Goal: Transaction & Acquisition: Purchase product/service

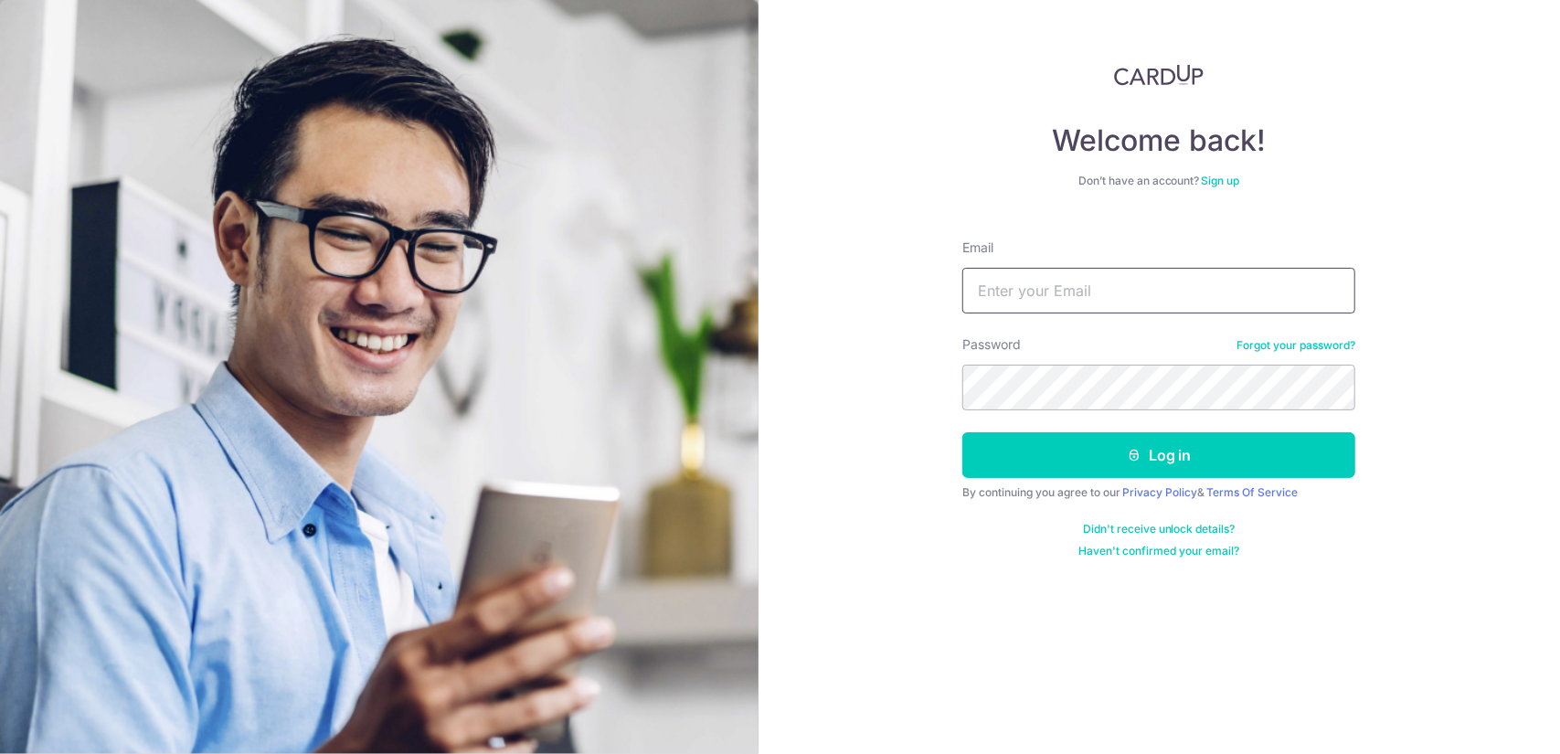
click at [1067, 282] on input "Email" at bounding box center [1158, 291] width 393 height 46
type input "[EMAIL_ADDRESS][DOMAIN_NAME]"
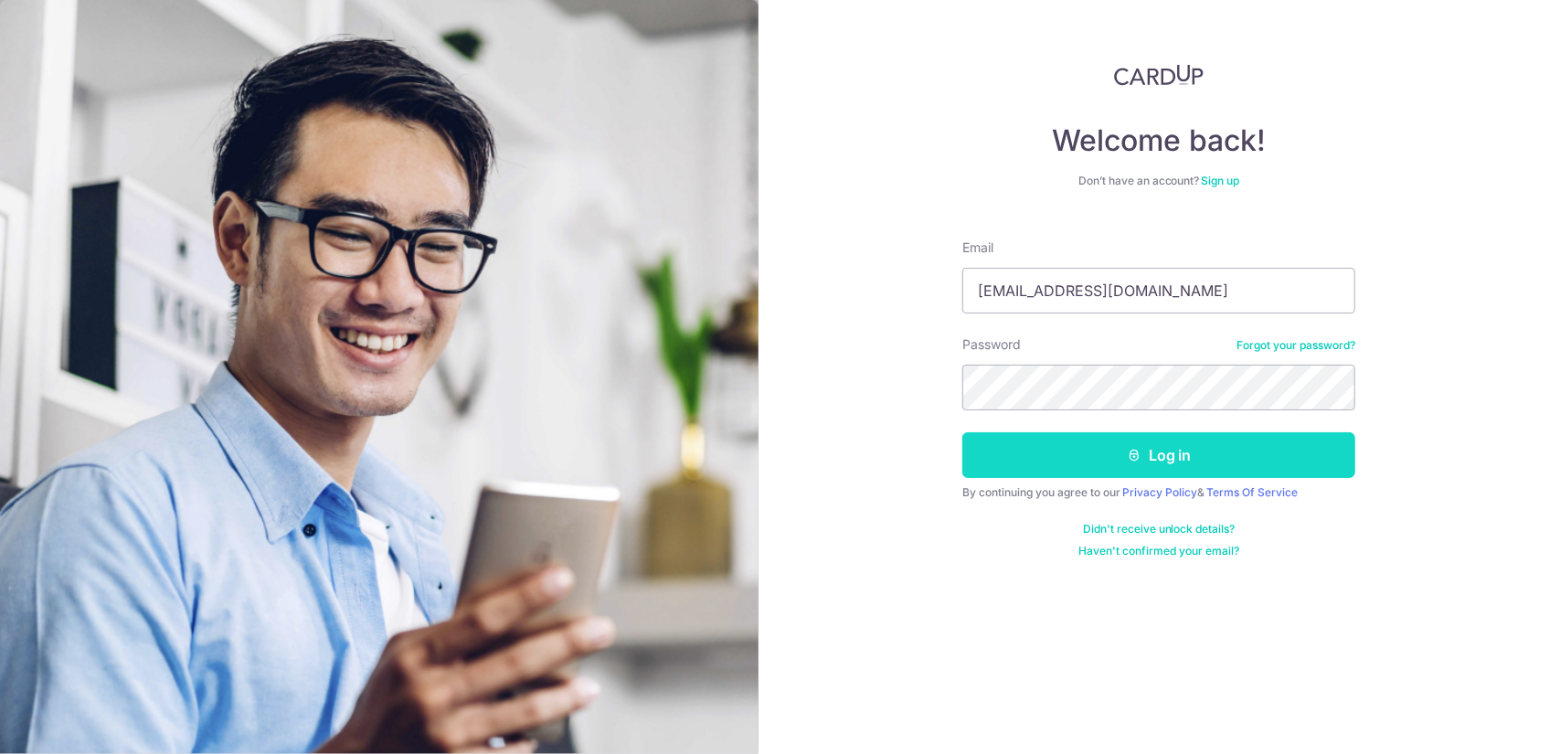
click at [1154, 460] on button "Log in" at bounding box center [1158, 455] width 393 height 46
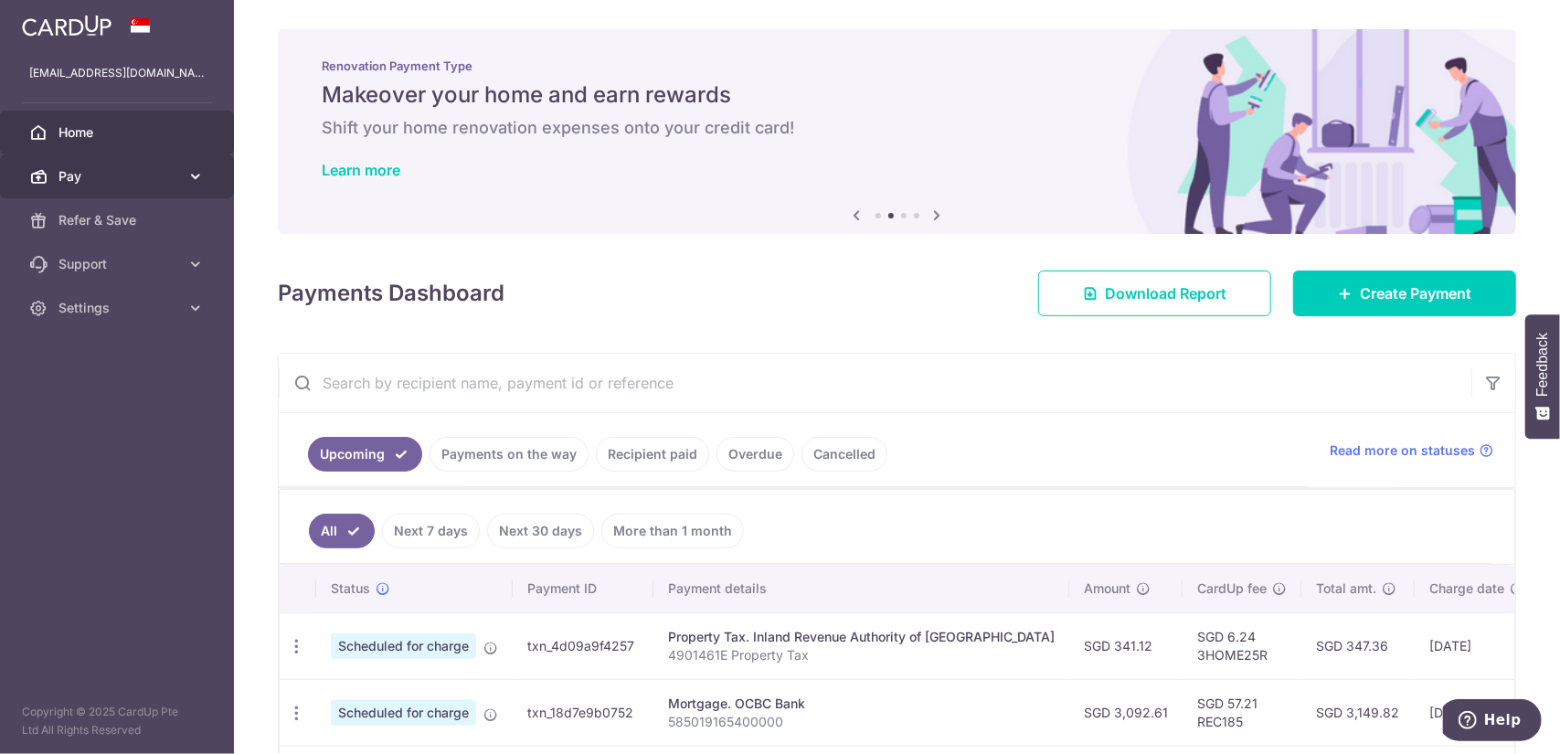
click at [90, 178] on span "Pay" at bounding box center [118, 176] width 121 height 18
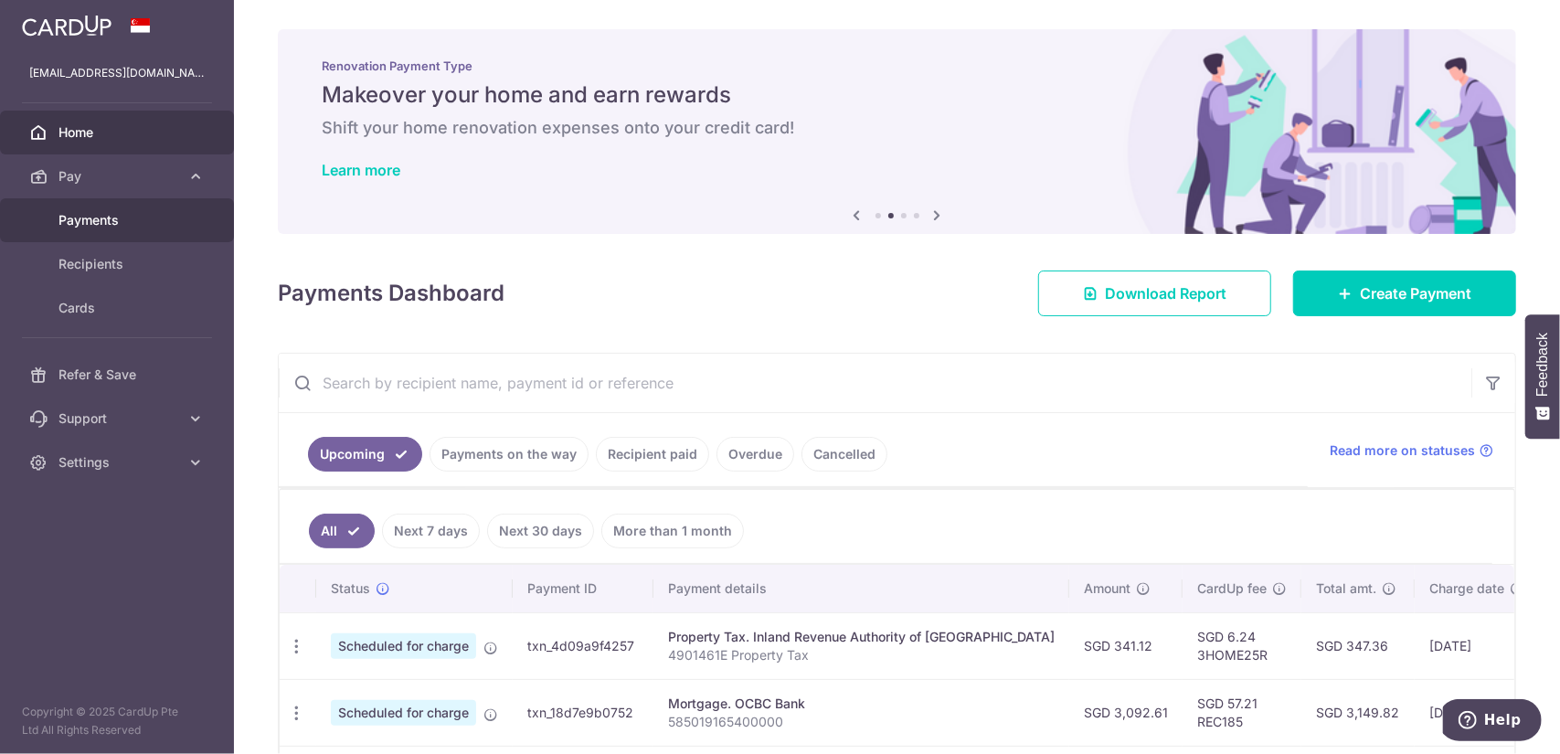
click at [89, 211] on span "Payments" at bounding box center [118, 220] width 121 height 18
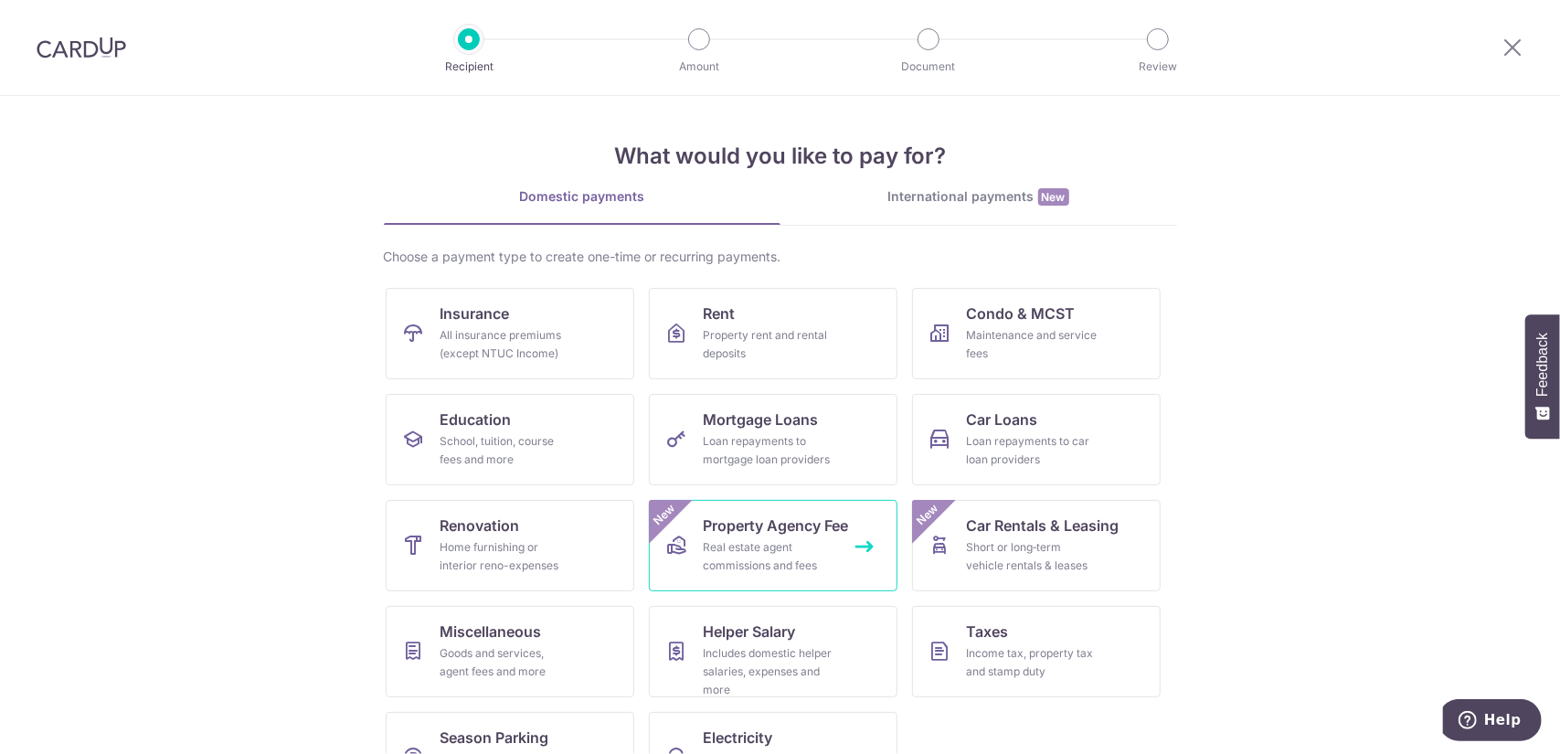
click at [797, 536] on link "Property Agency Fee Real estate agent commissions and fees New" at bounding box center [773, 545] width 249 height 91
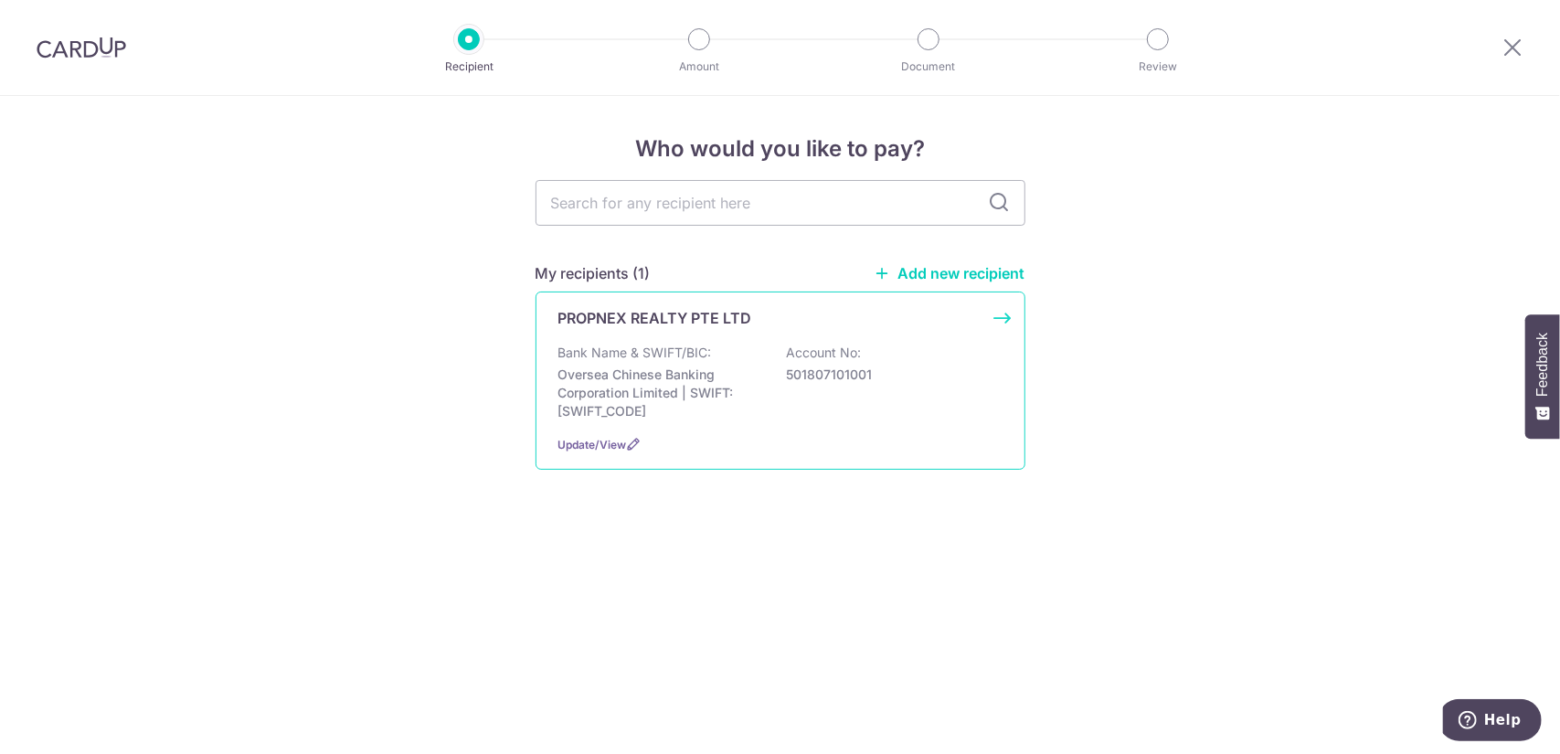
click at [733, 370] on p "Oversea Chinese Banking Corporation Limited | SWIFT: OCBCSGSGXXX" at bounding box center [660, 392] width 205 height 55
click at [619, 443] on span "Update/View" at bounding box center [592, 445] width 69 height 14
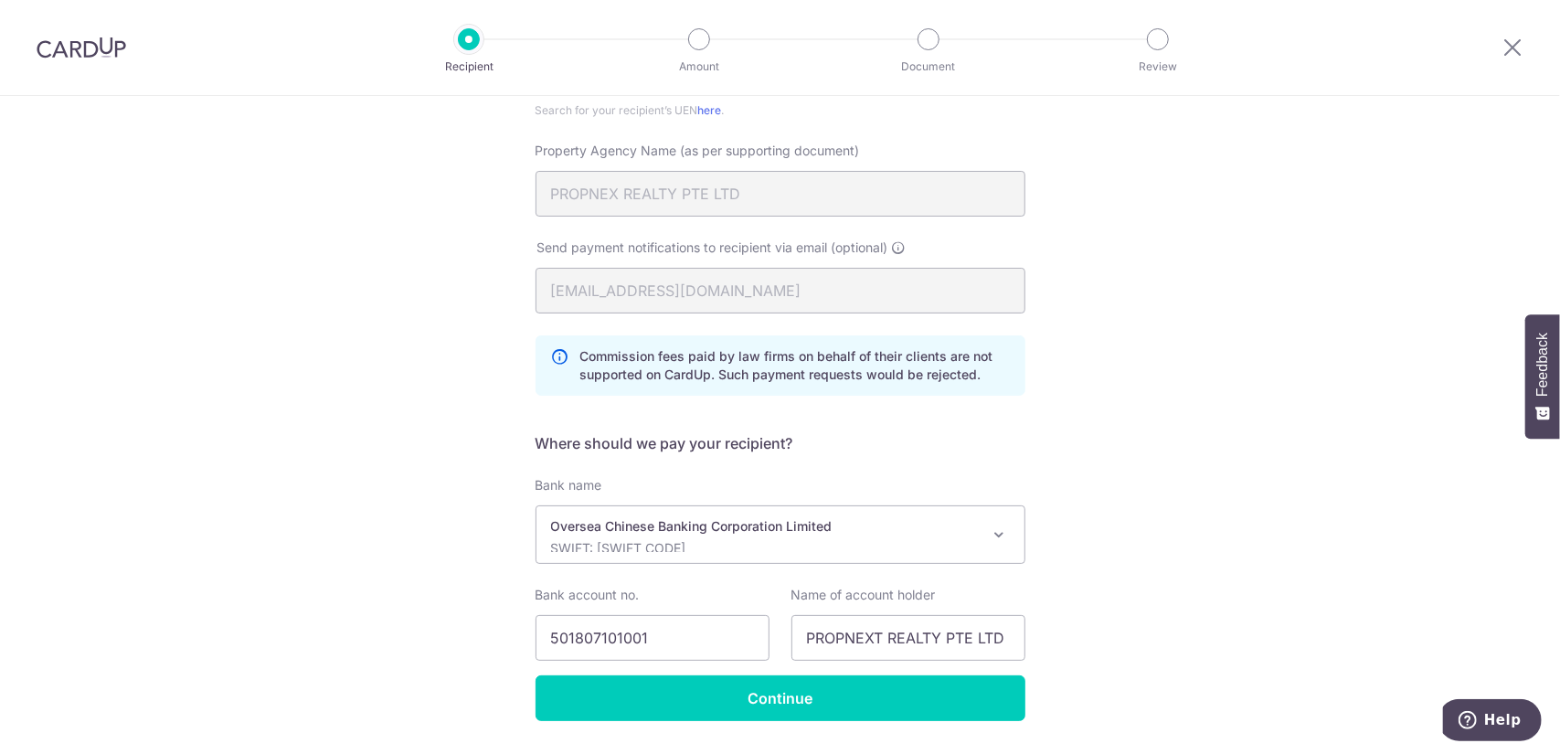
scroll to position [325, 0]
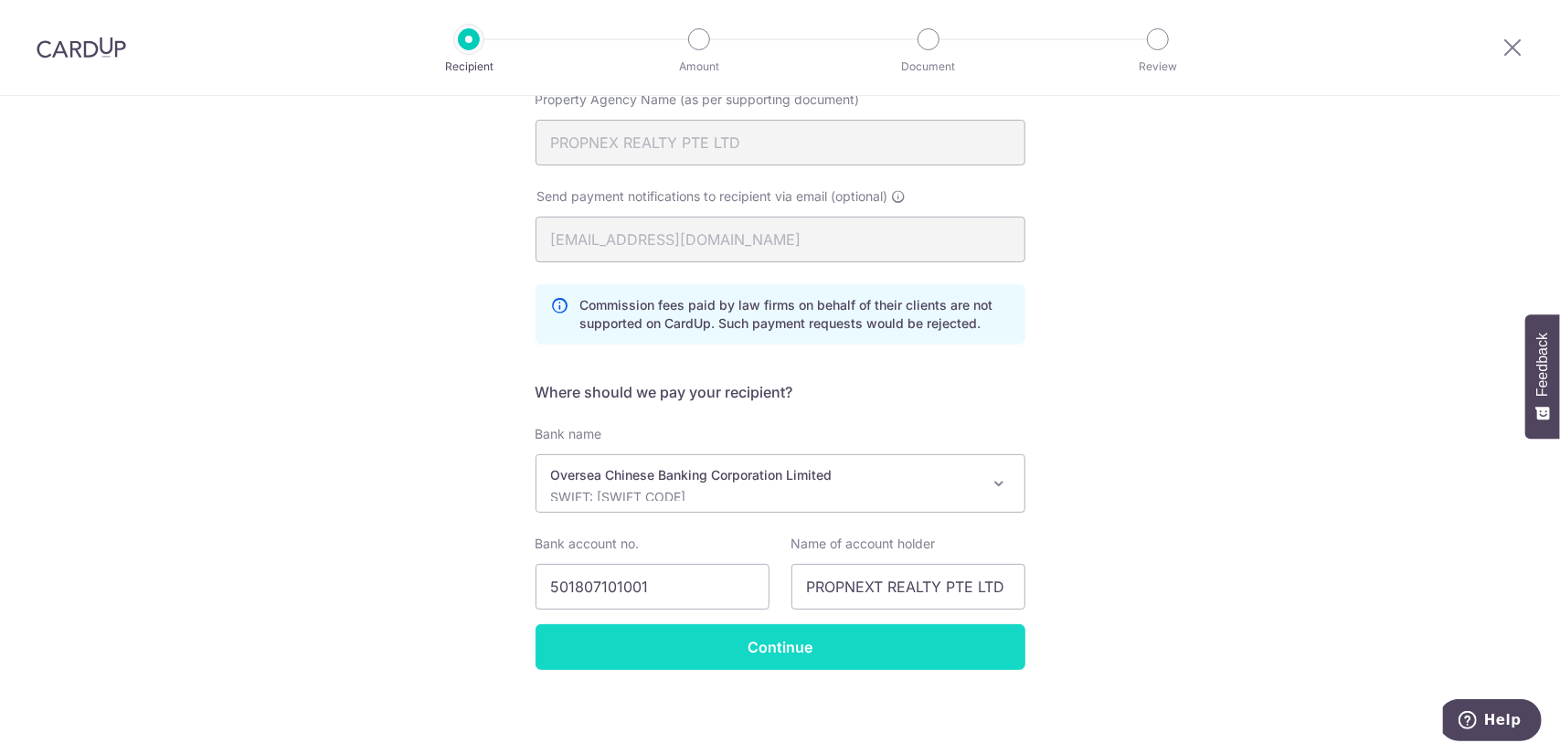
click at [782, 653] on input "Continue" at bounding box center [780, 647] width 490 height 46
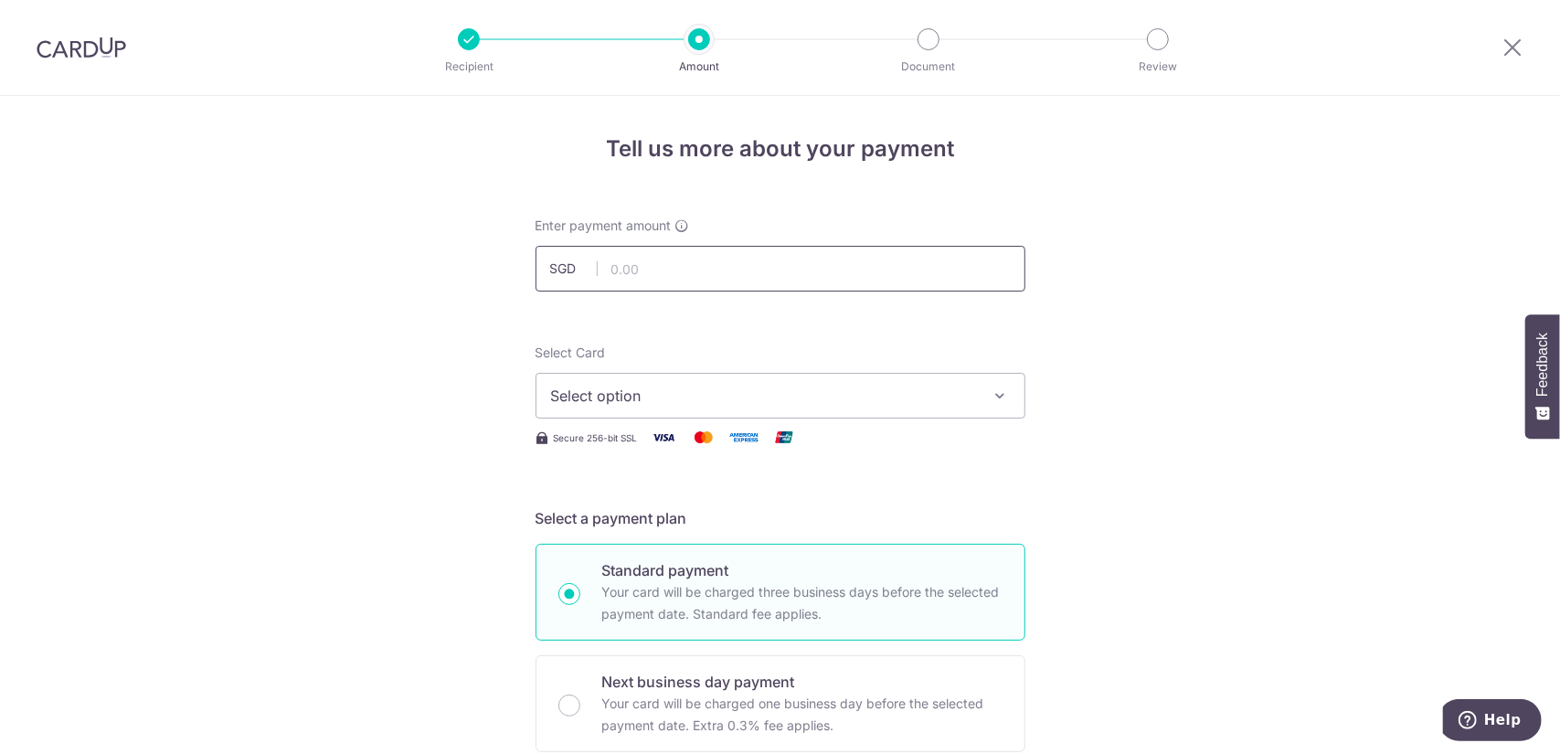
click at [650, 275] on input "text" at bounding box center [780, 269] width 490 height 46
type input "1,500.00"
click at [729, 380] on button "Select option" at bounding box center [780, 396] width 490 height 46
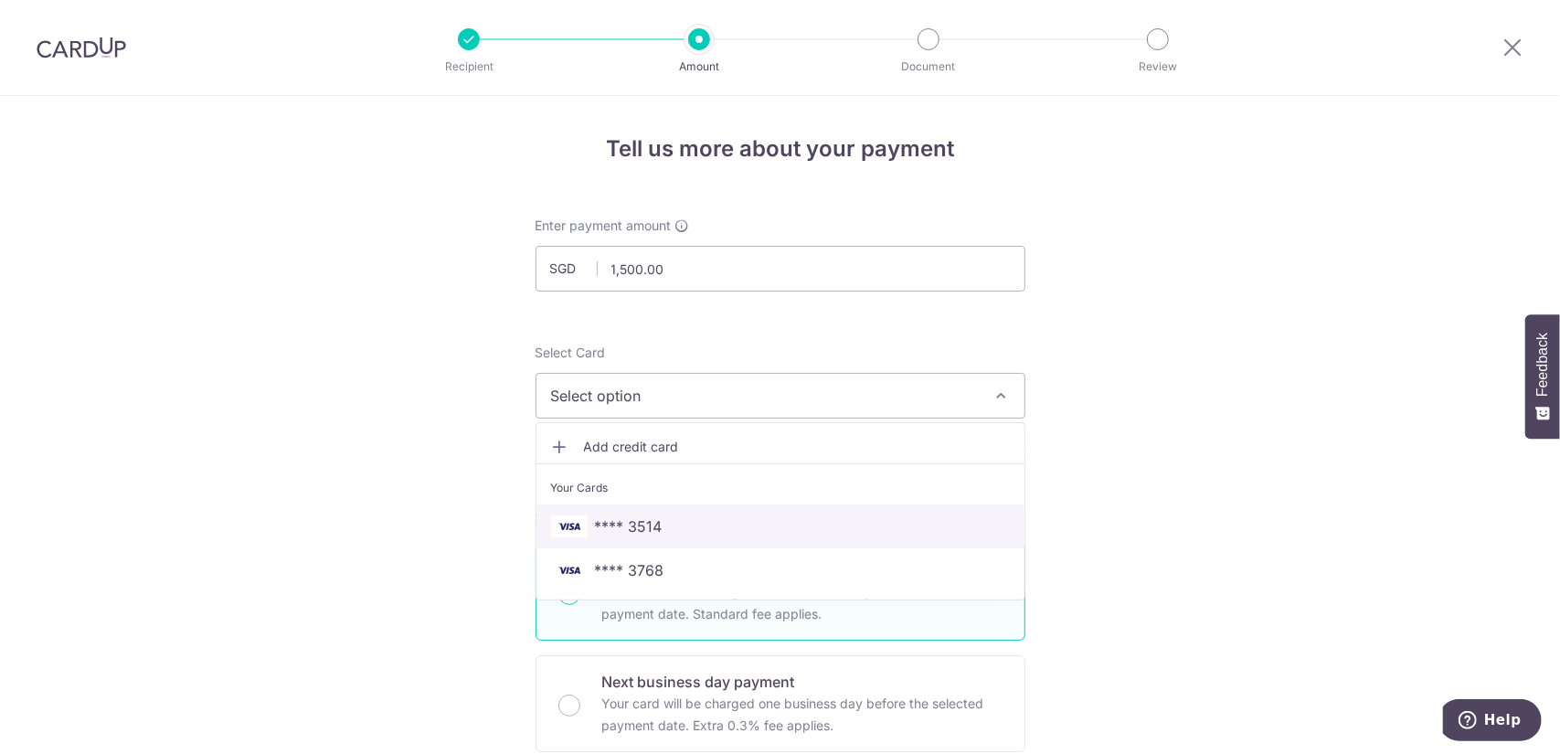
click at [698, 522] on span "**** 3514" at bounding box center [780, 526] width 459 height 22
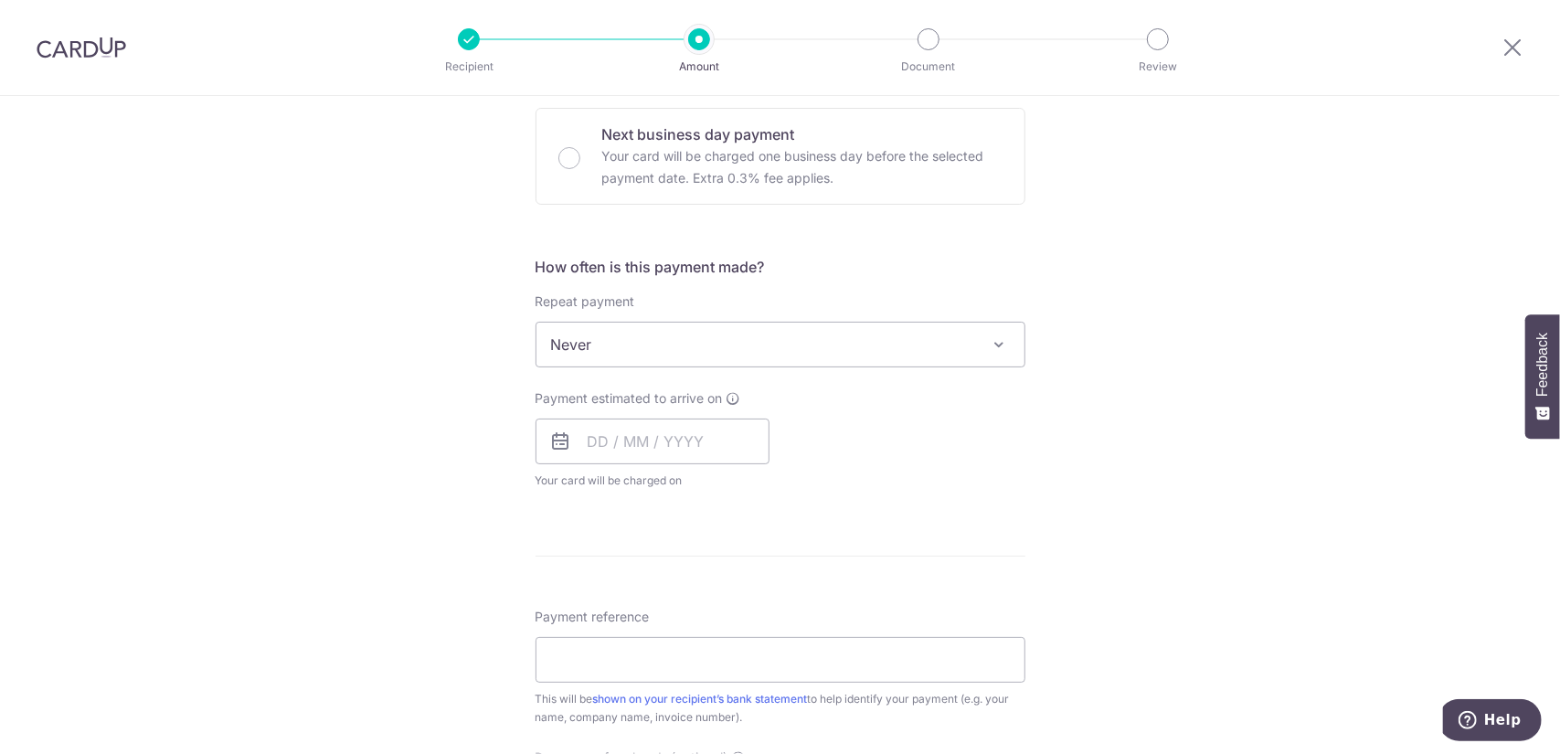
scroll to position [548, 0]
click at [588, 434] on input "text" at bounding box center [652, 441] width 234 height 46
click at [640, 602] on link "7" at bounding box center [645, 606] width 29 height 29
type input "07/10/2025"
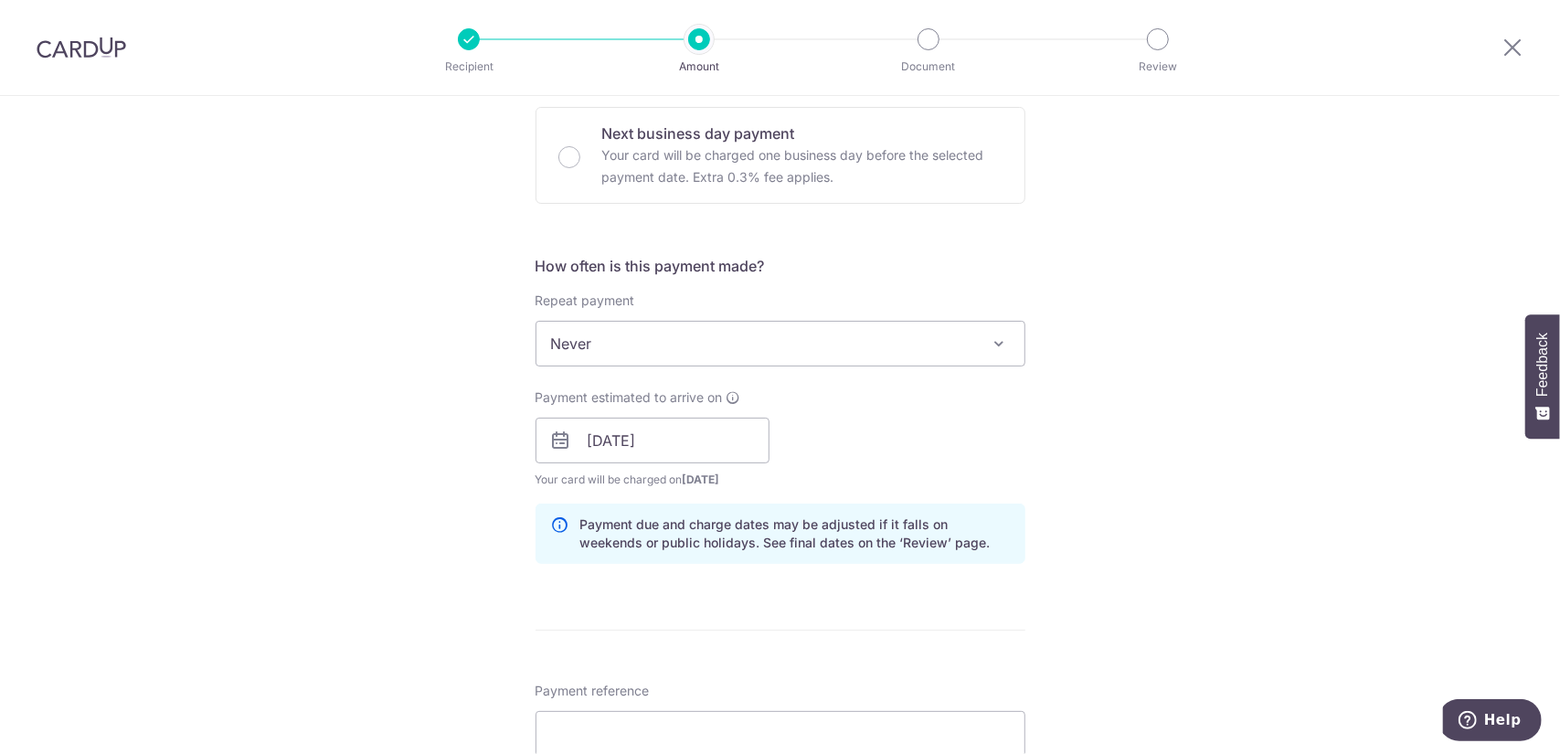
click at [1122, 461] on div "Tell us more about your payment Enter payment amount SGD 1,500.00 1500.00 Selec…" at bounding box center [780, 412] width 1560 height 1728
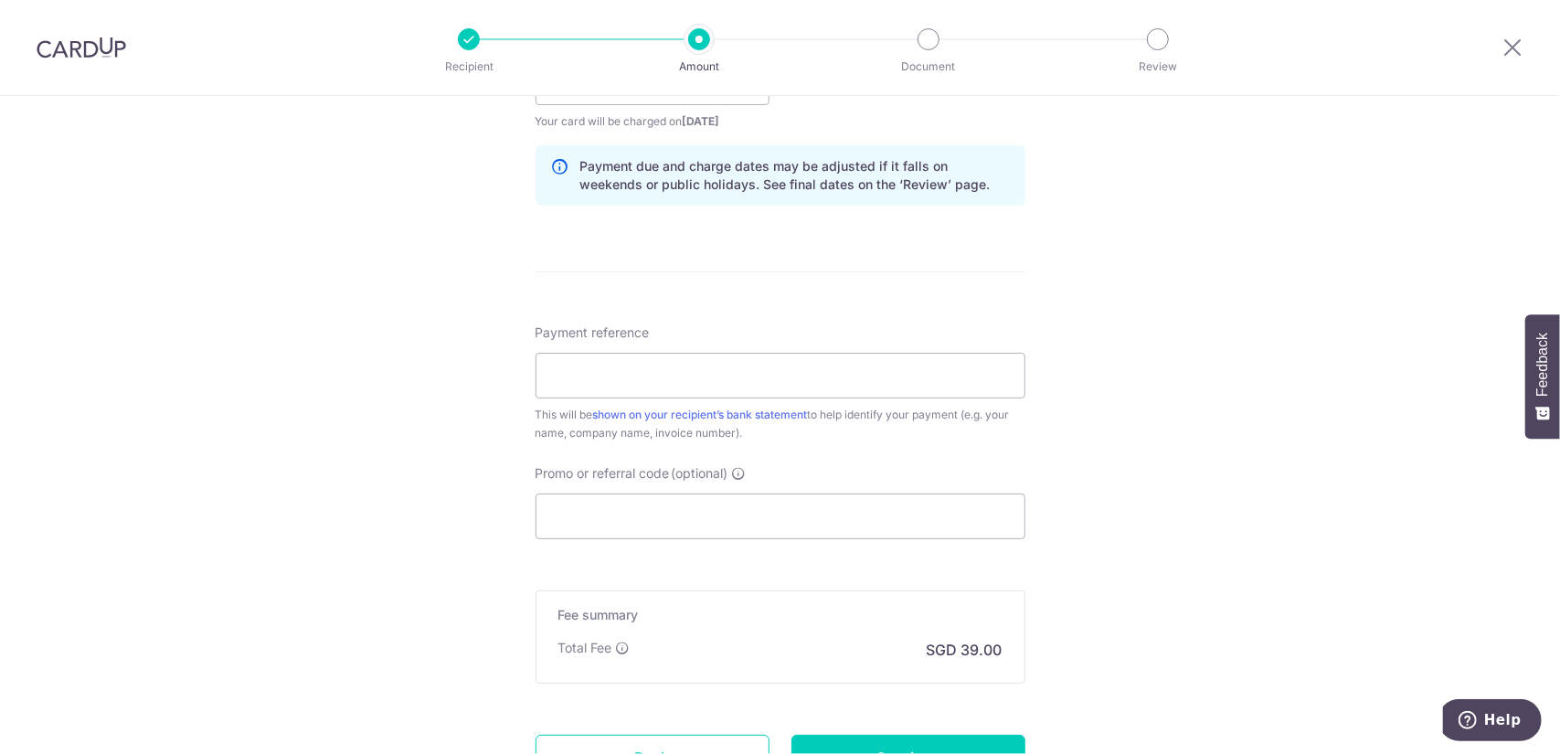
scroll to position [914, 0]
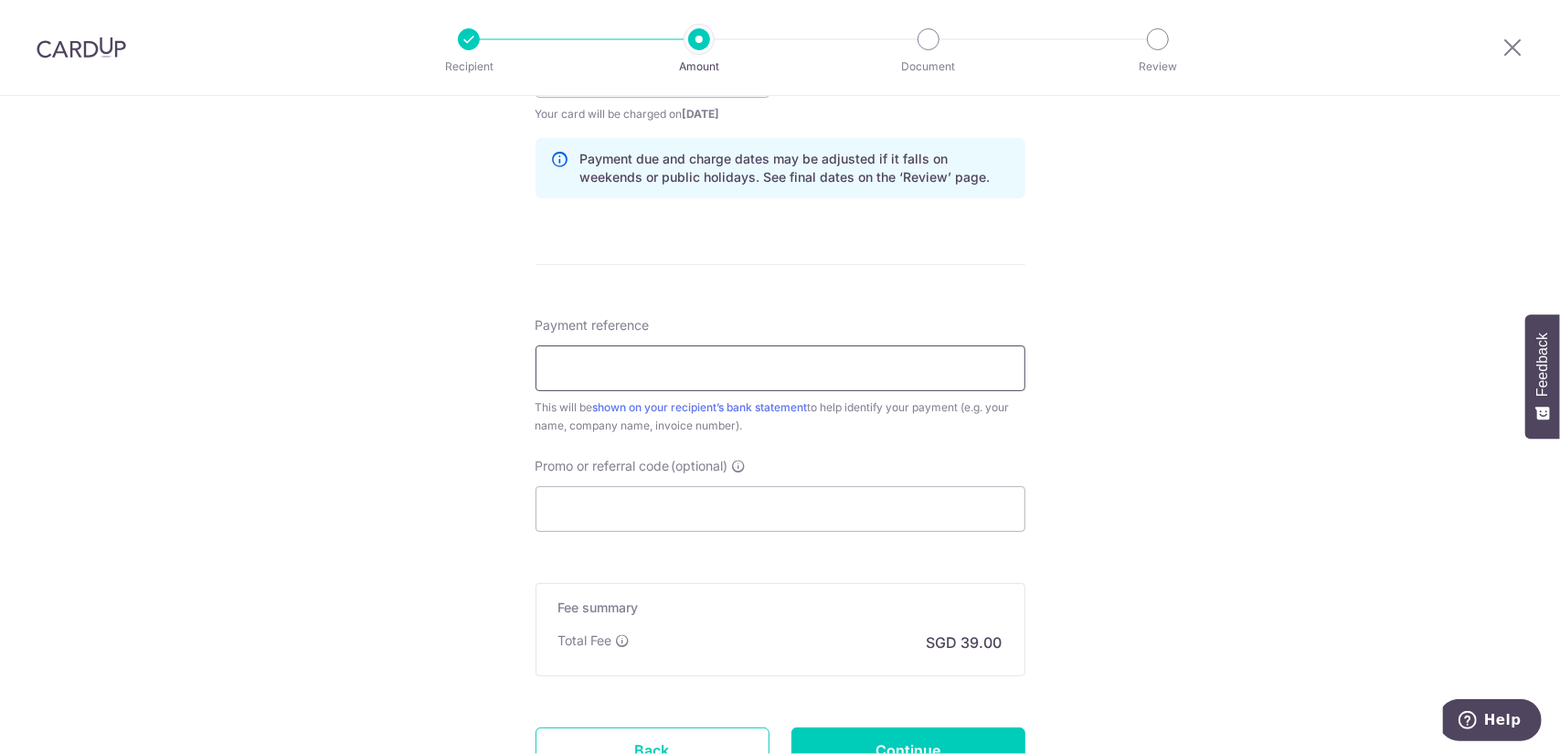
click at [651, 365] on input "Payment reference" at bounding box center [780, 368] width 490 height 46
type input "IX250904052"
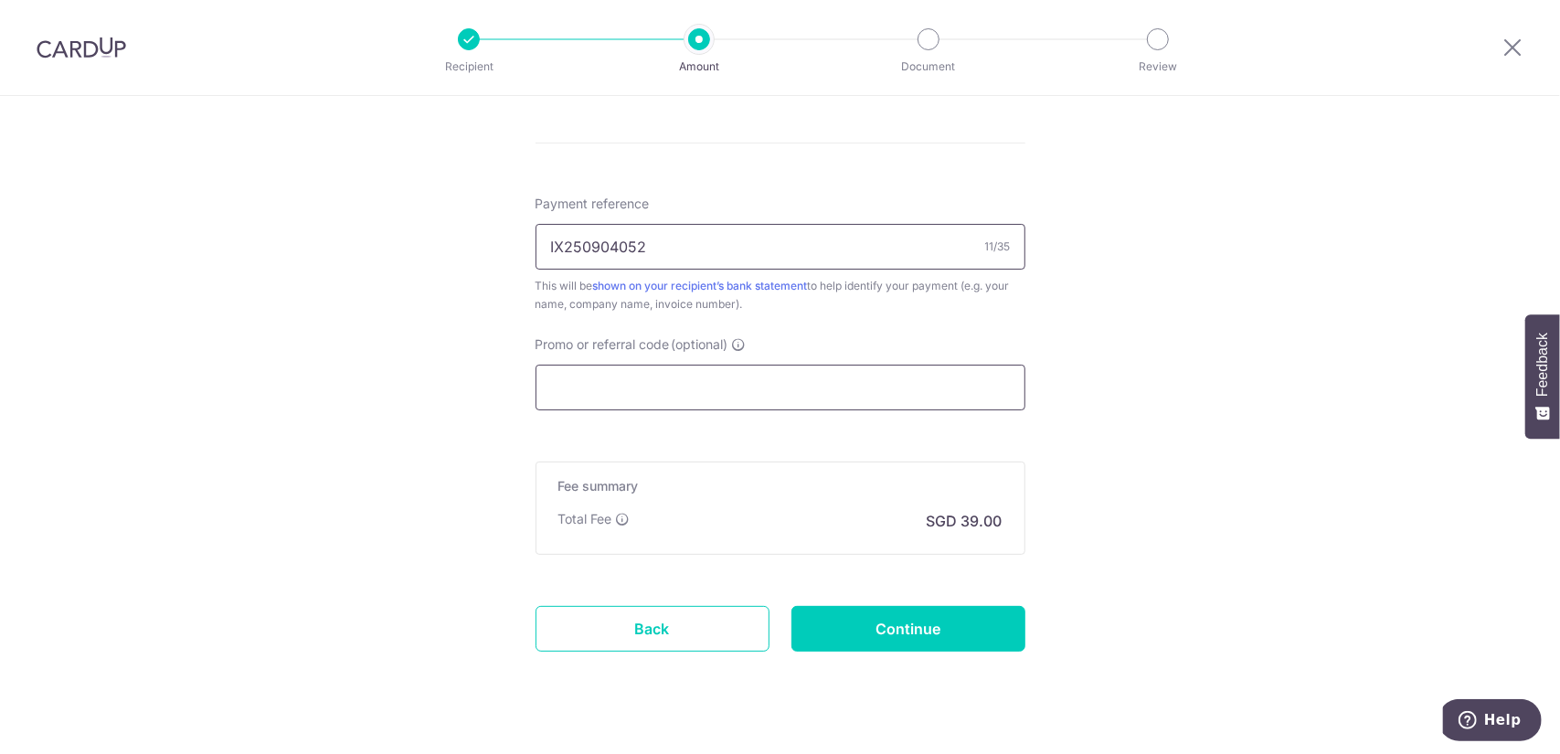
scroll to position [1065, 0]
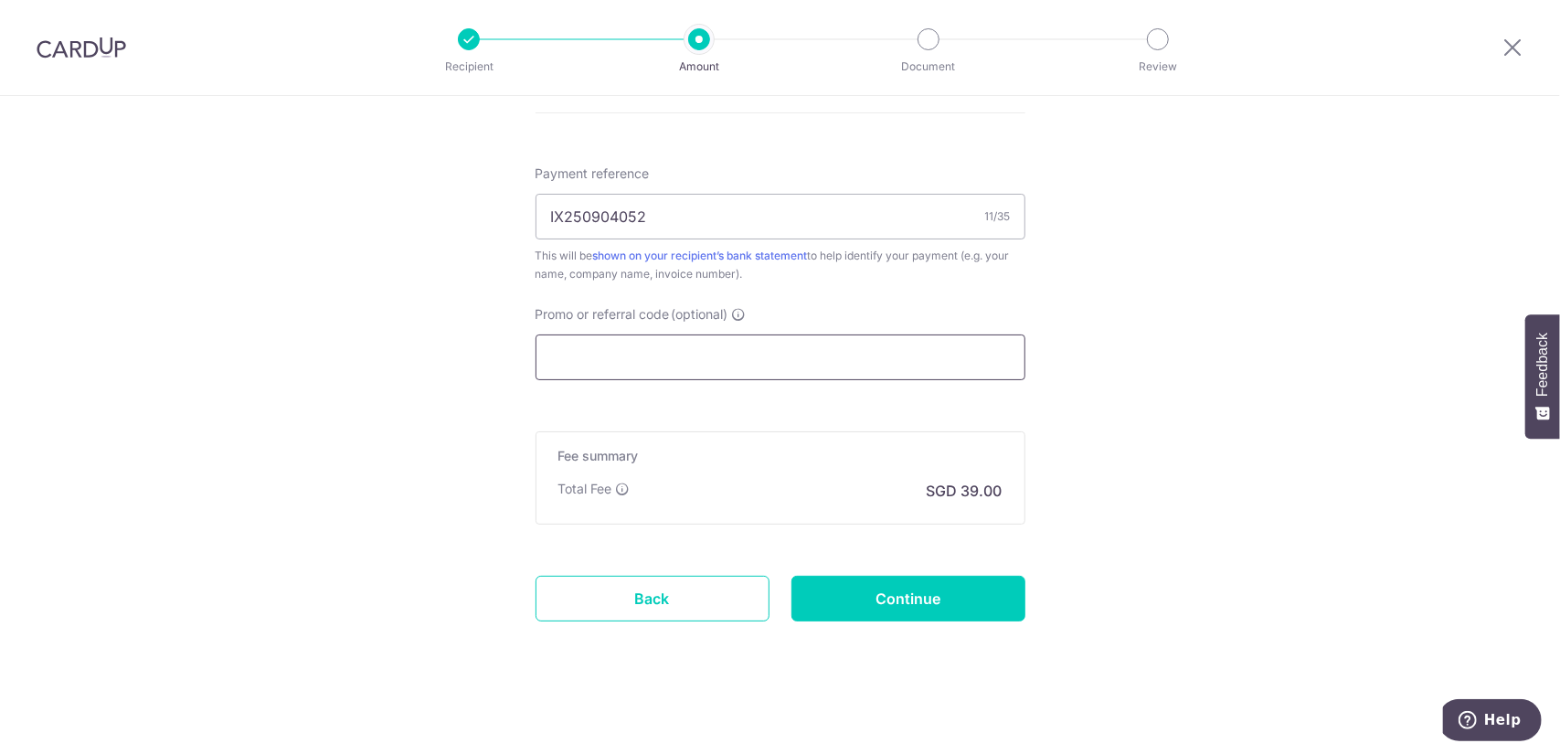
click at [631, 361] on input "Promo or referral code (optional)" at bounding box center [780, 357] width 490 height 46
paste input "OFF225"
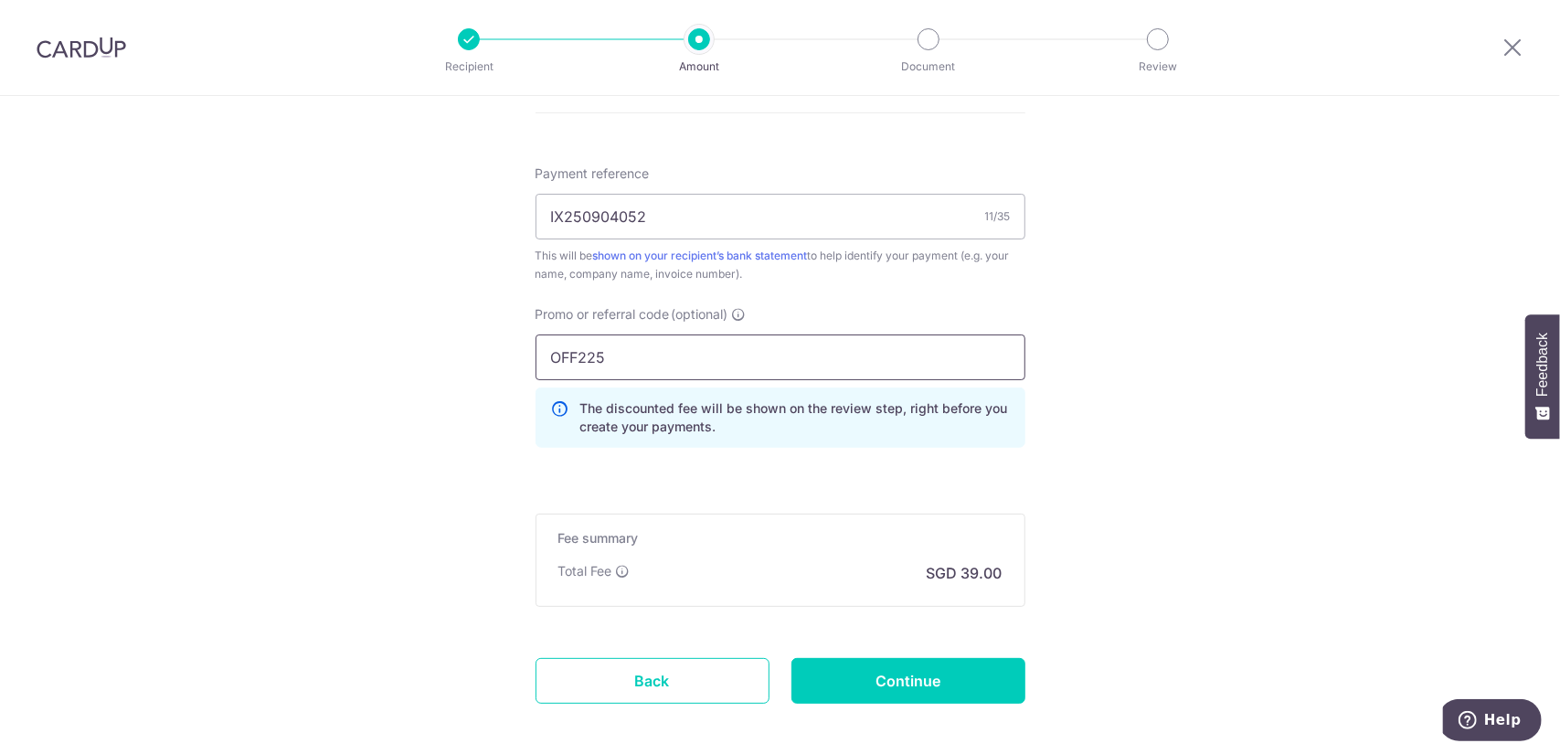
scroll to position [1147, 0]
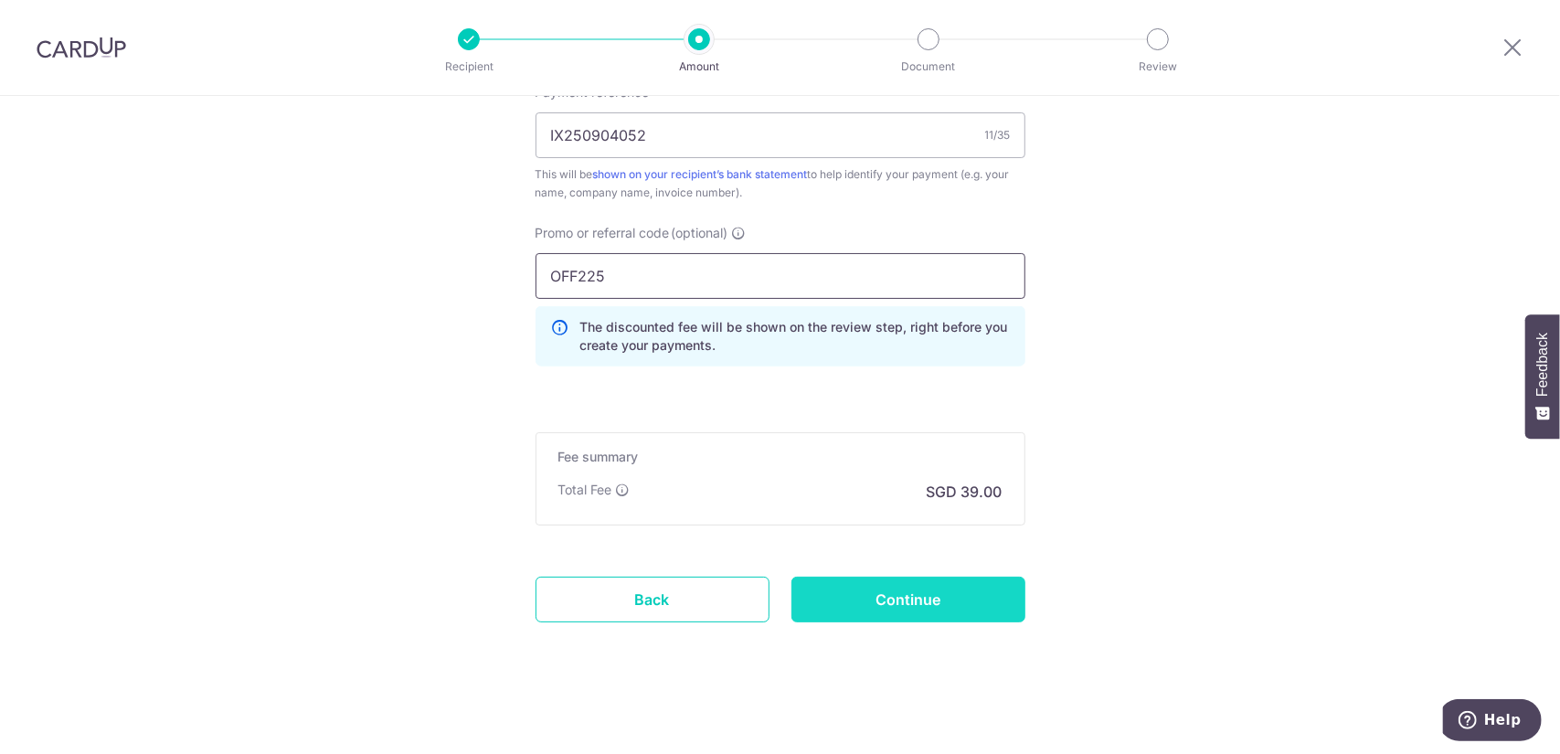
type input "OFF225"
click at [916, 588] on input "Continue" at bounding box center [908, 600] width 234 height 46
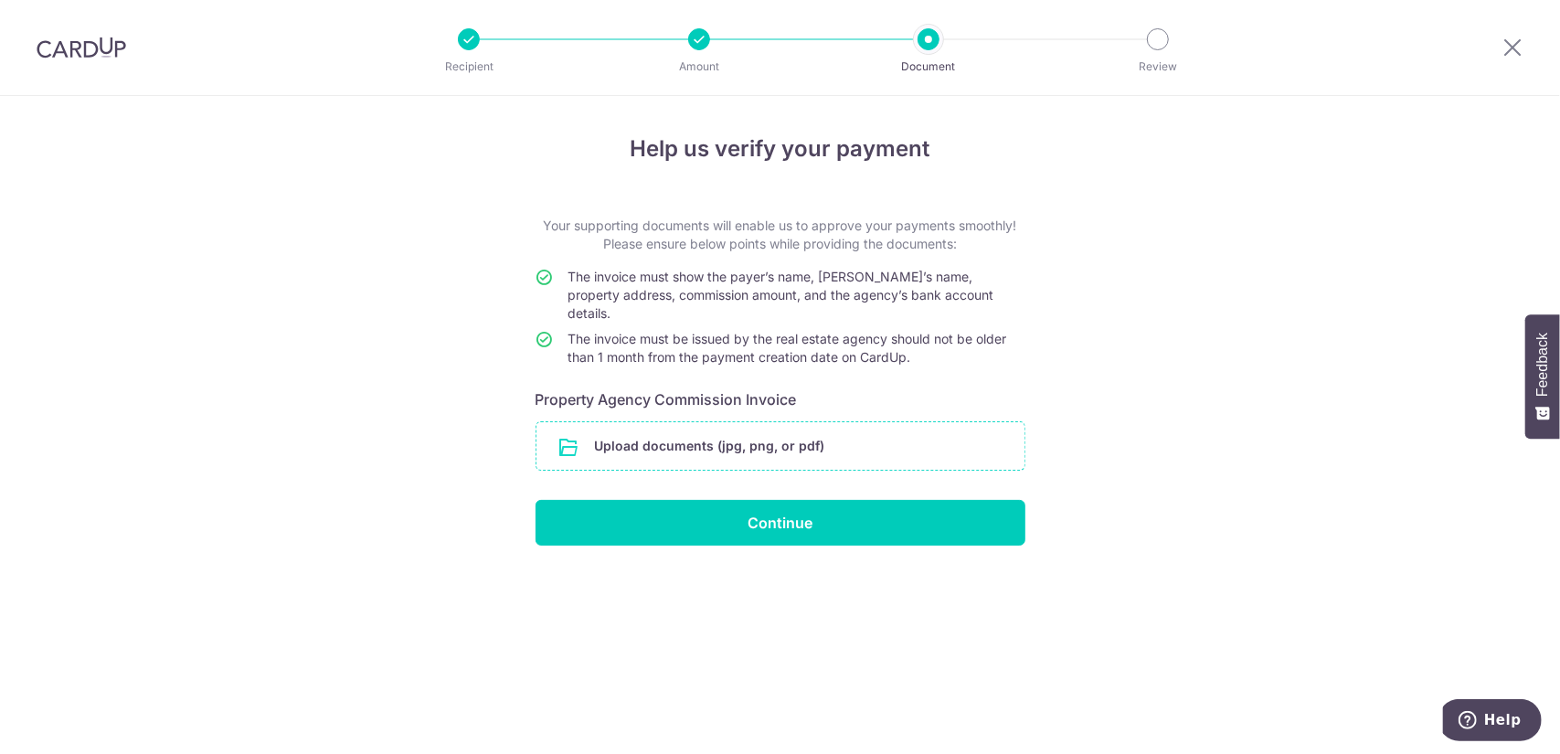
click at [711, 422] on input "file" at bounding box center [780, 446] width 488 height 48
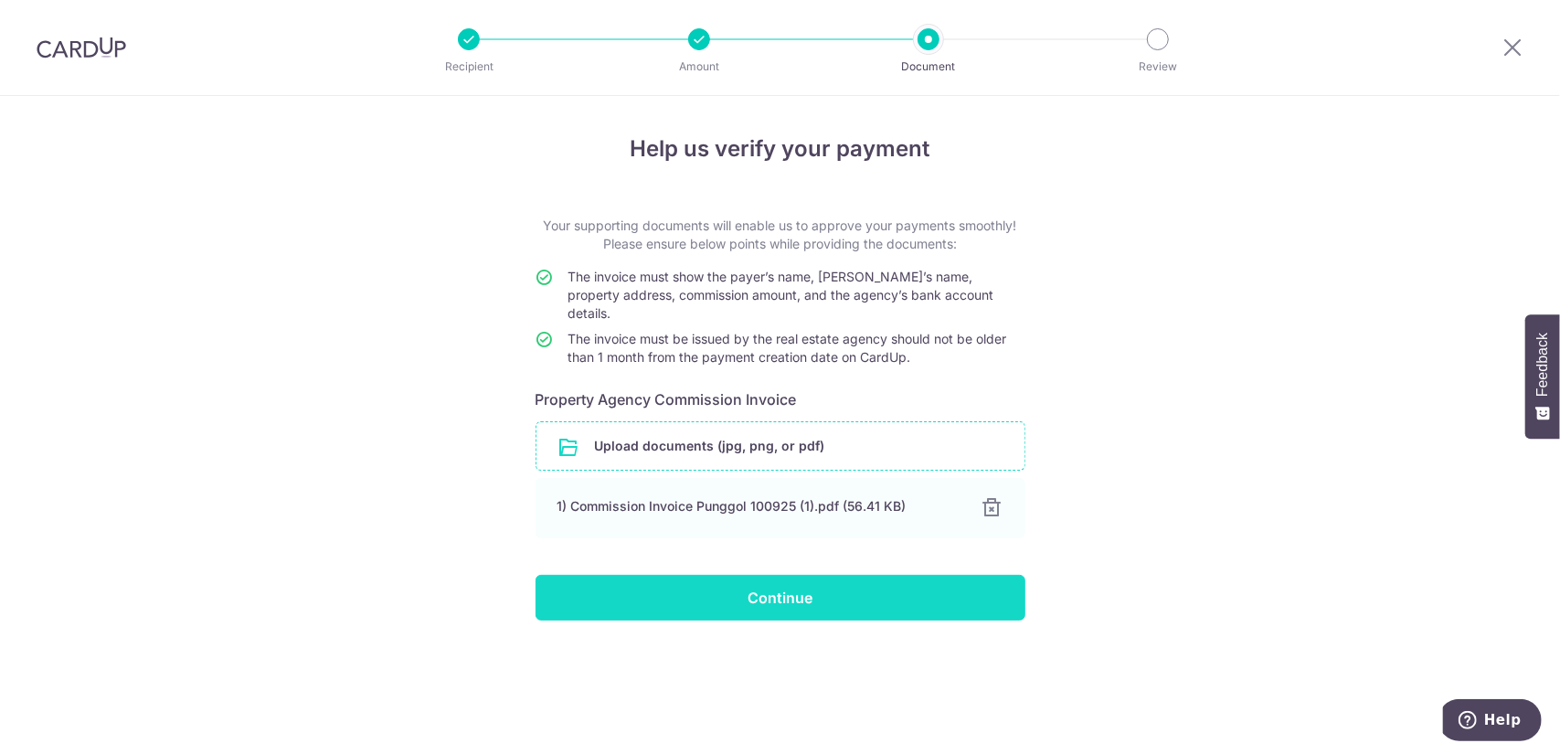
click at [813, 576] on input "Continue" at bounding box center [780, 598] width 490 height 46
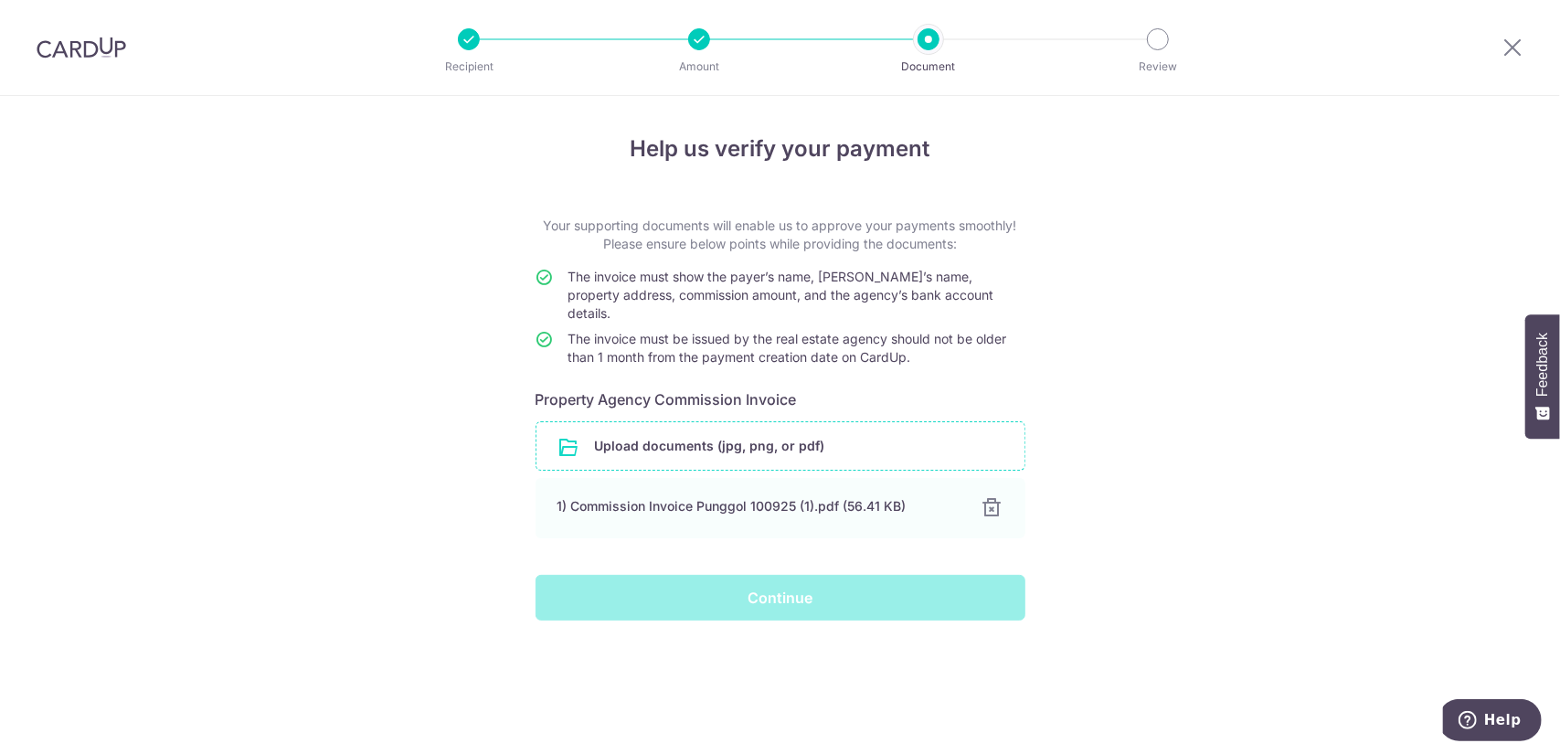
click at [799, 575] on div "Continue" at bounding box center [780, 598] width 512 height 46
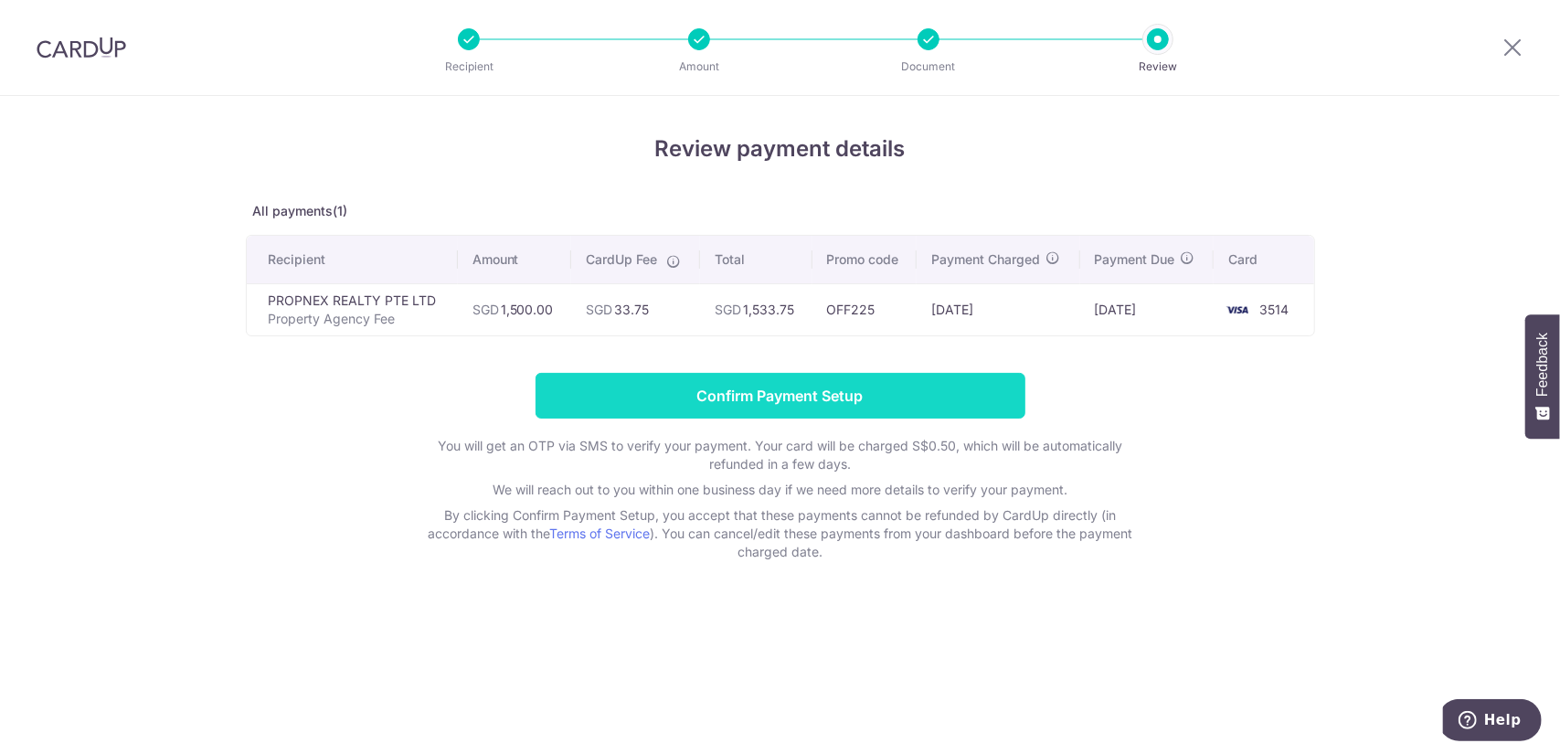
click at [818, 384] on input "Confirm Payment Setup" at bounding box center [780, 396] width 490 height 46
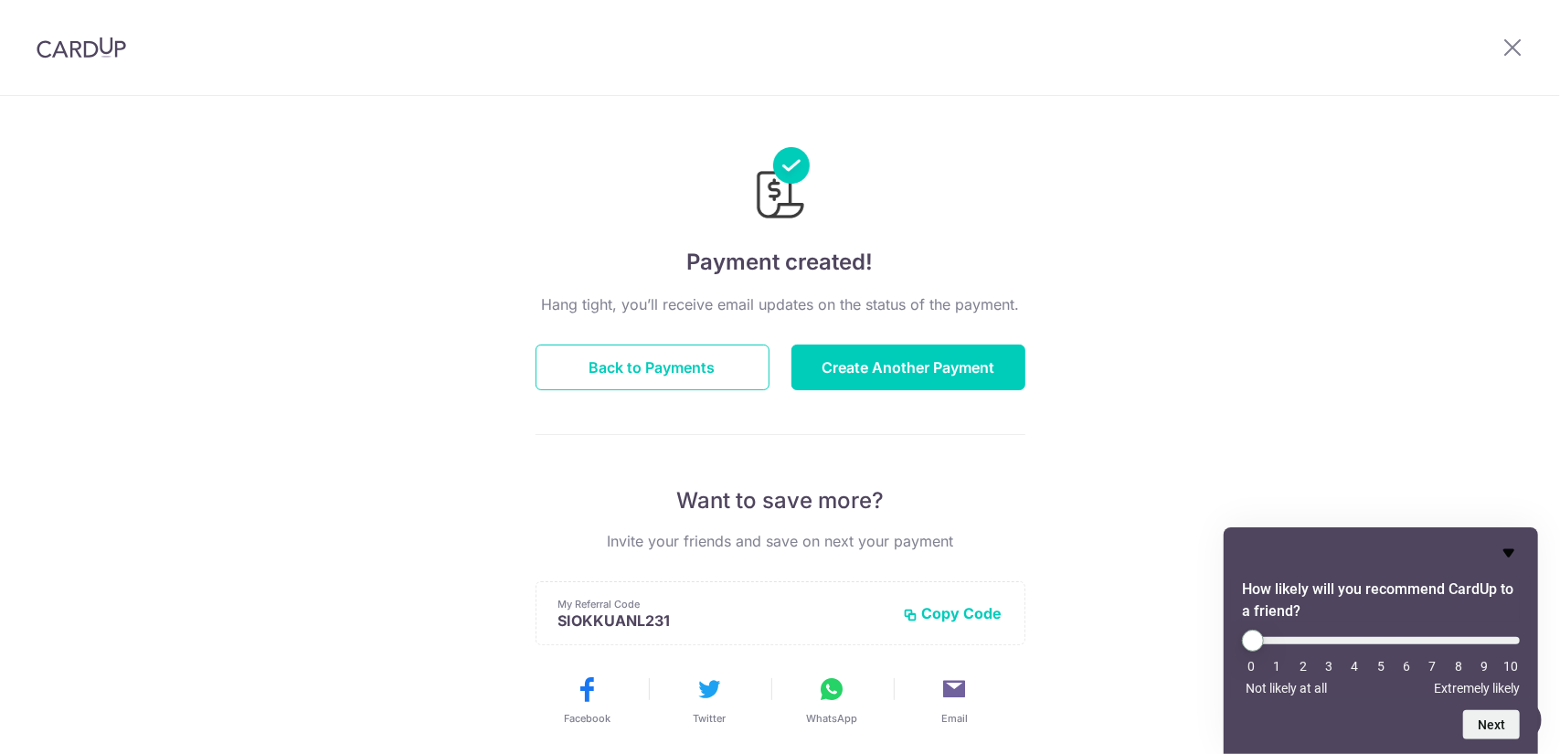
click at [1507, 545] on icon "Hide survey" at bounding box center [1509, 553] width 22 height 22
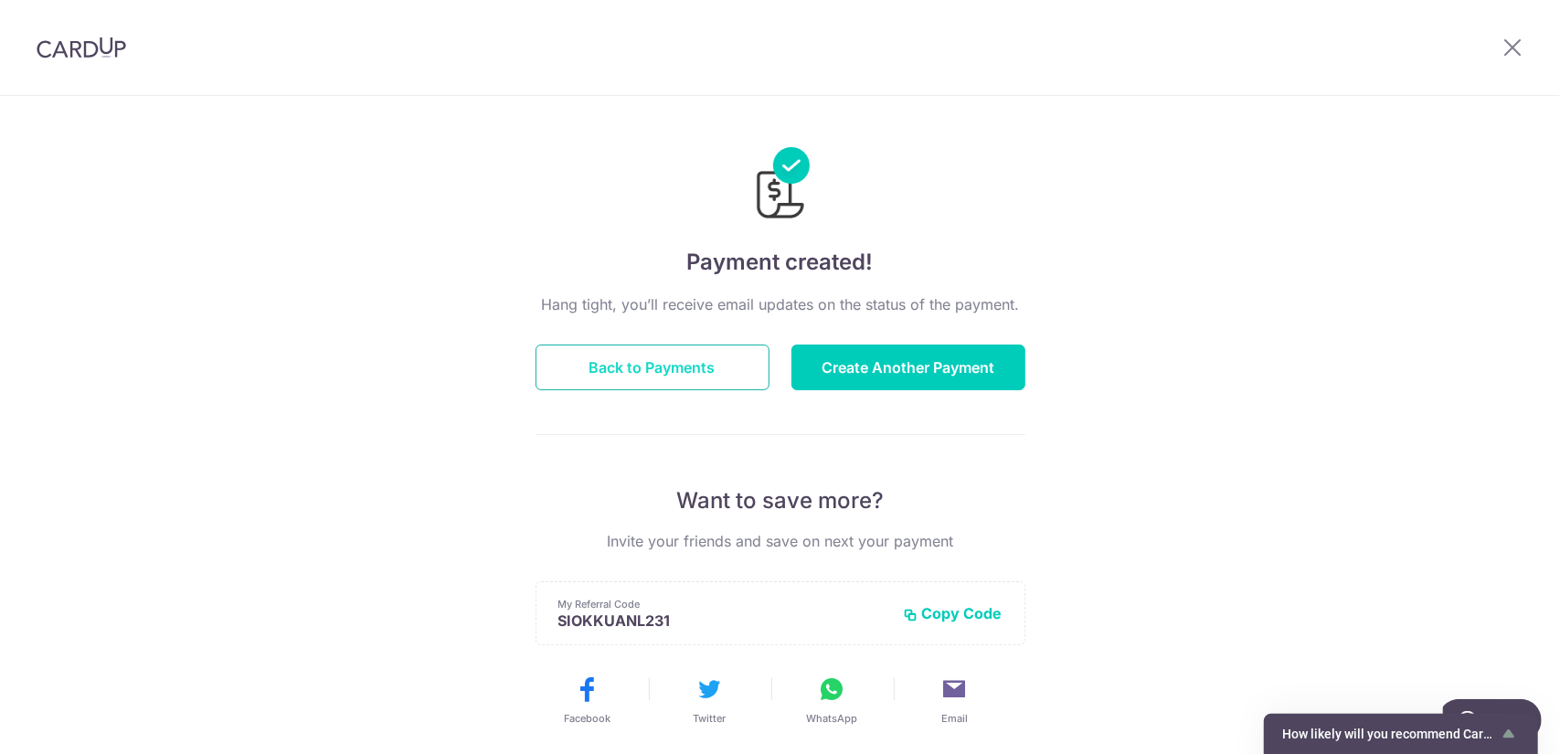
click at [712, 366] on button "Back to Payments" at bounding box center [652, 367] width 234 height 46
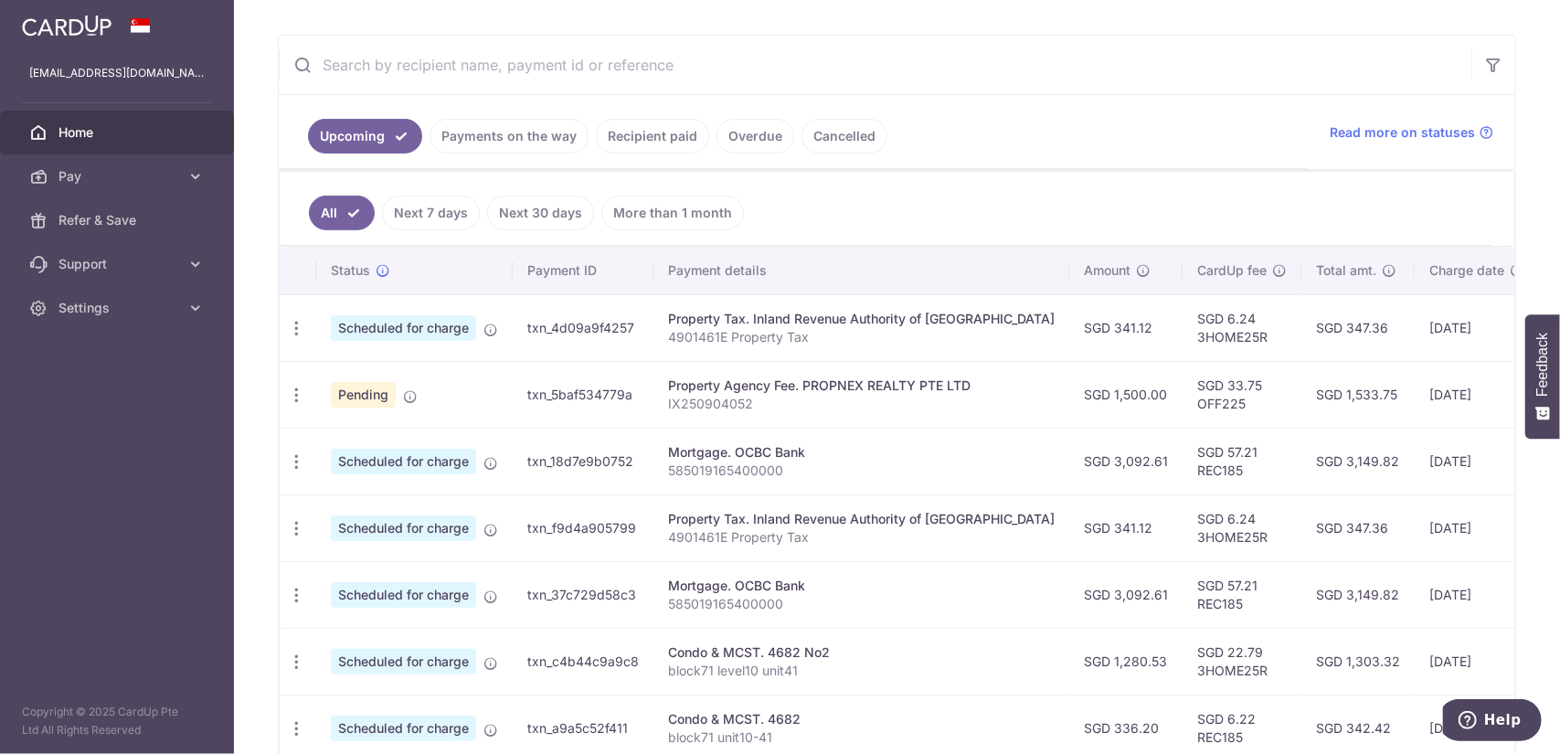
scroll to position [365, 0]
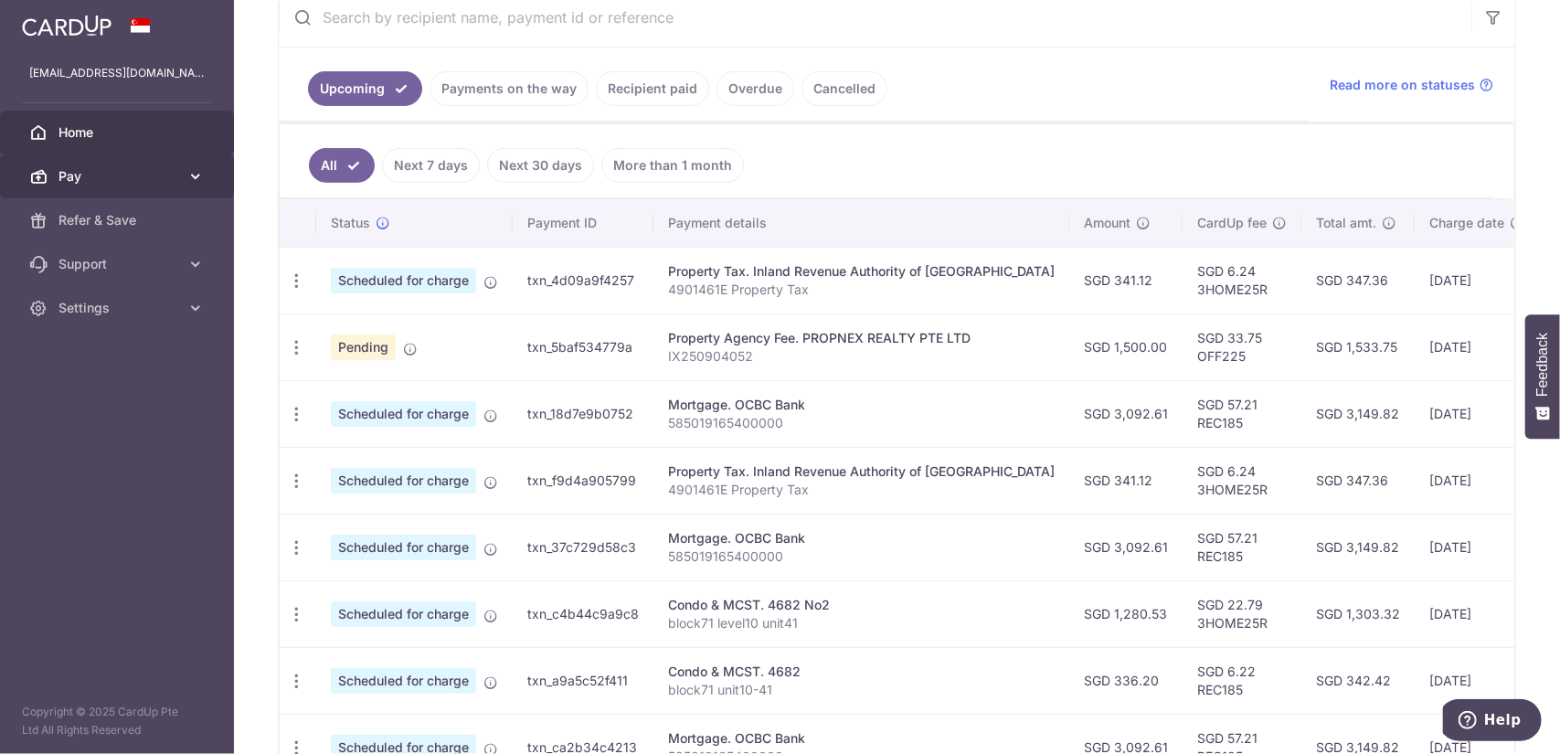
click at [203, 175] on icon at bounding box center [195, 176] width 18 height 18
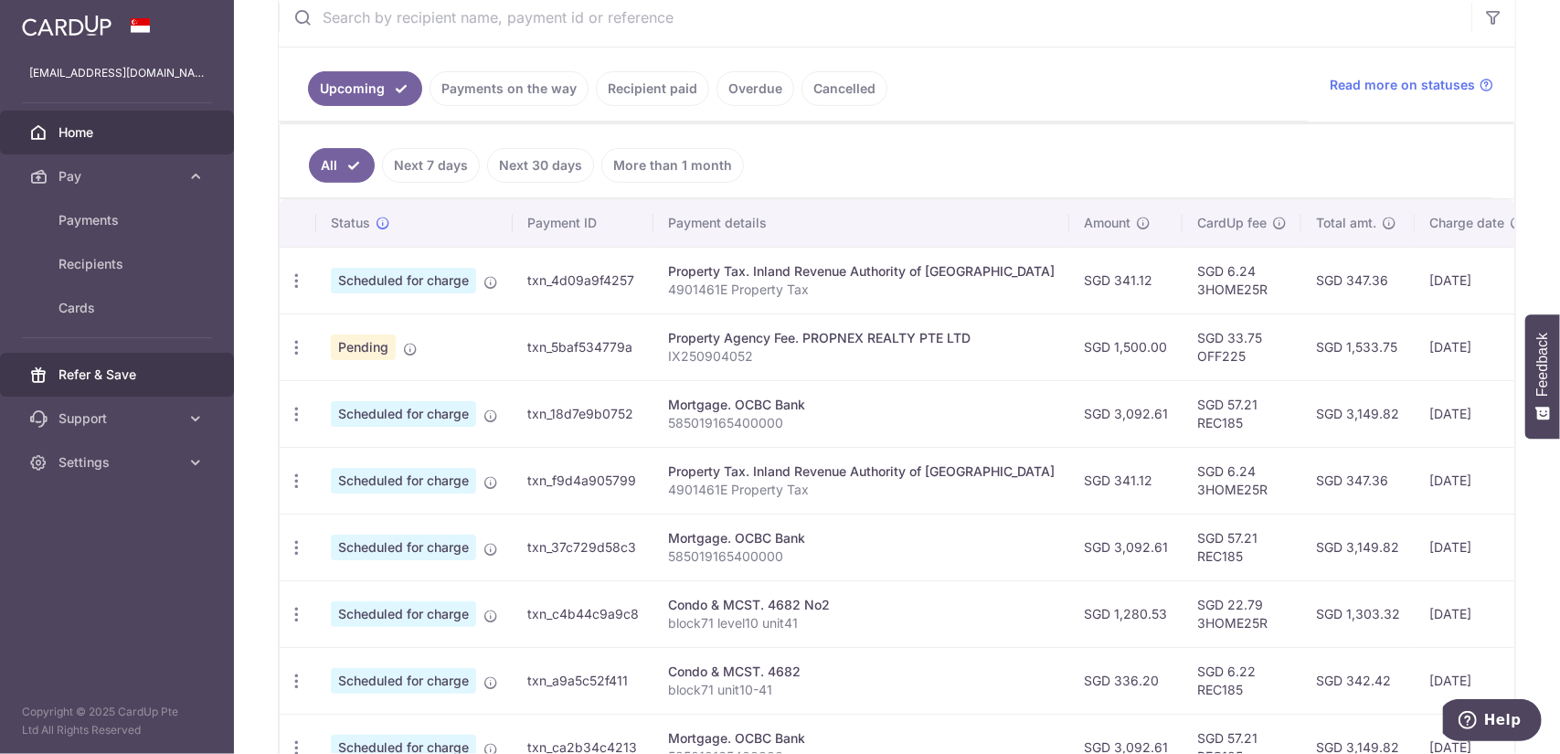
click at [144, 383] on link "Refer & Save" at bounding box center [117, 375] width 234 height 44
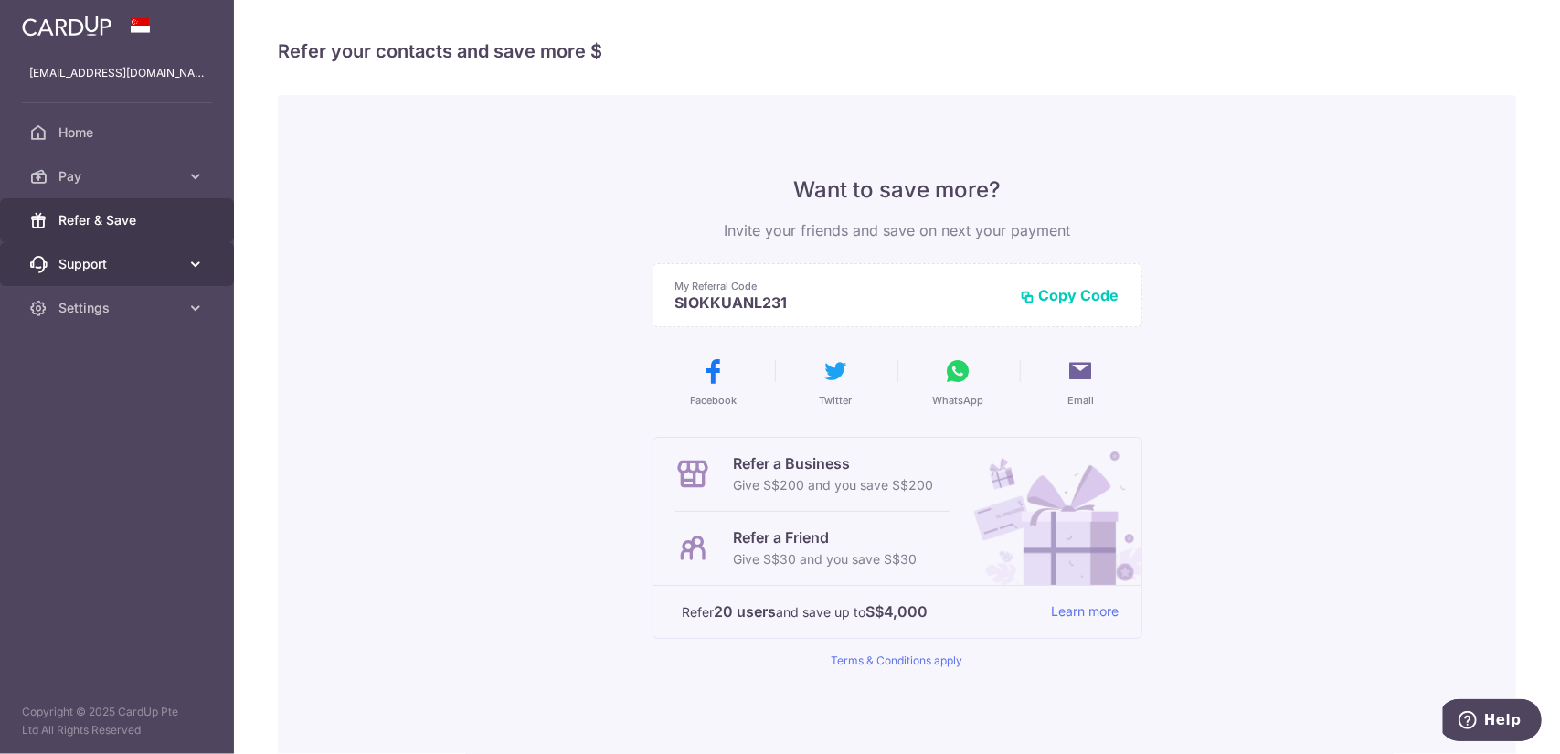
click at [192, 262] on icon at bounding box center [195, 264] width 18 height 18
click at [196, 305] on icon at bounding box center [195, 308] width 18 height 18
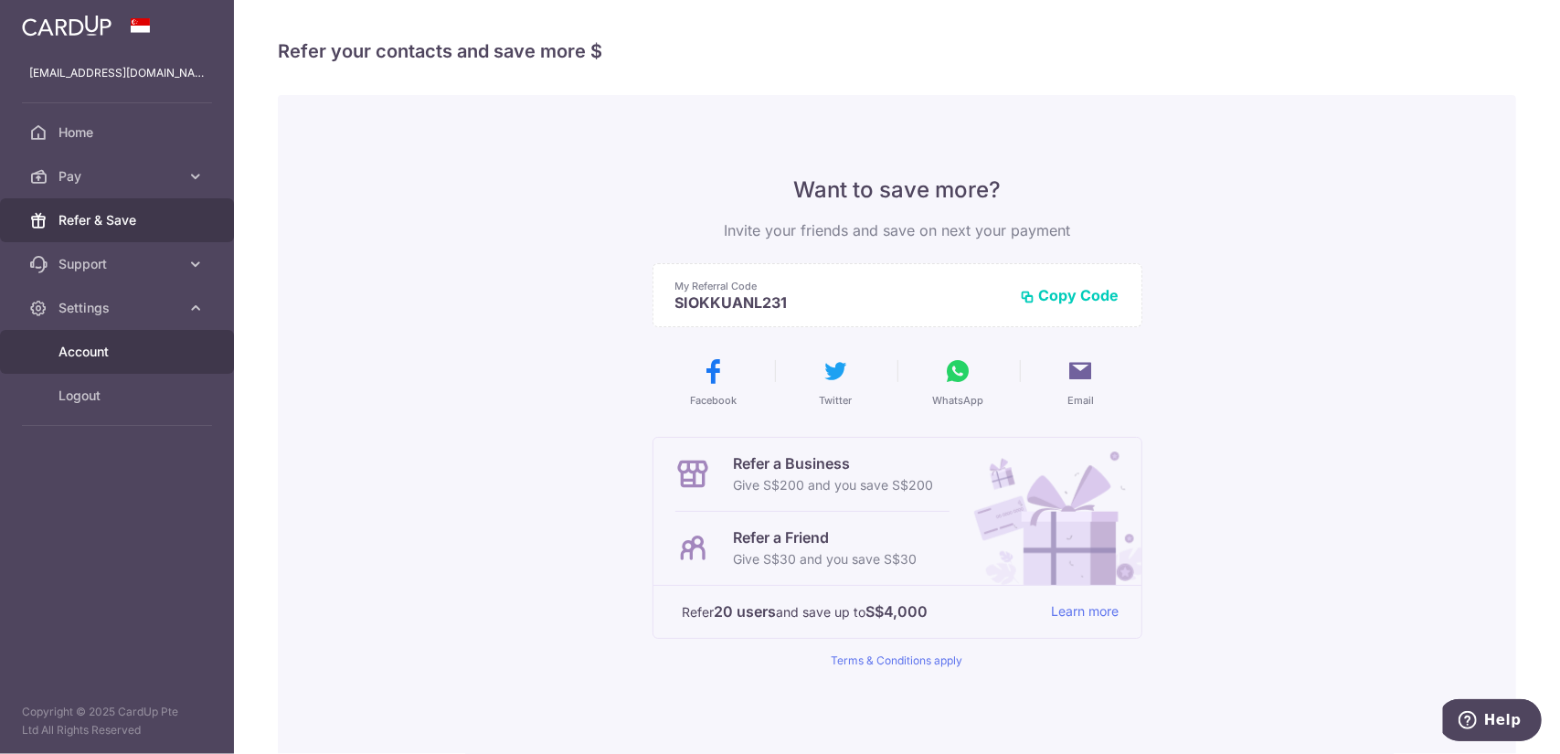
click at [119, 354] on span "Account" at bounding box center [118, 352] width 121 height 18
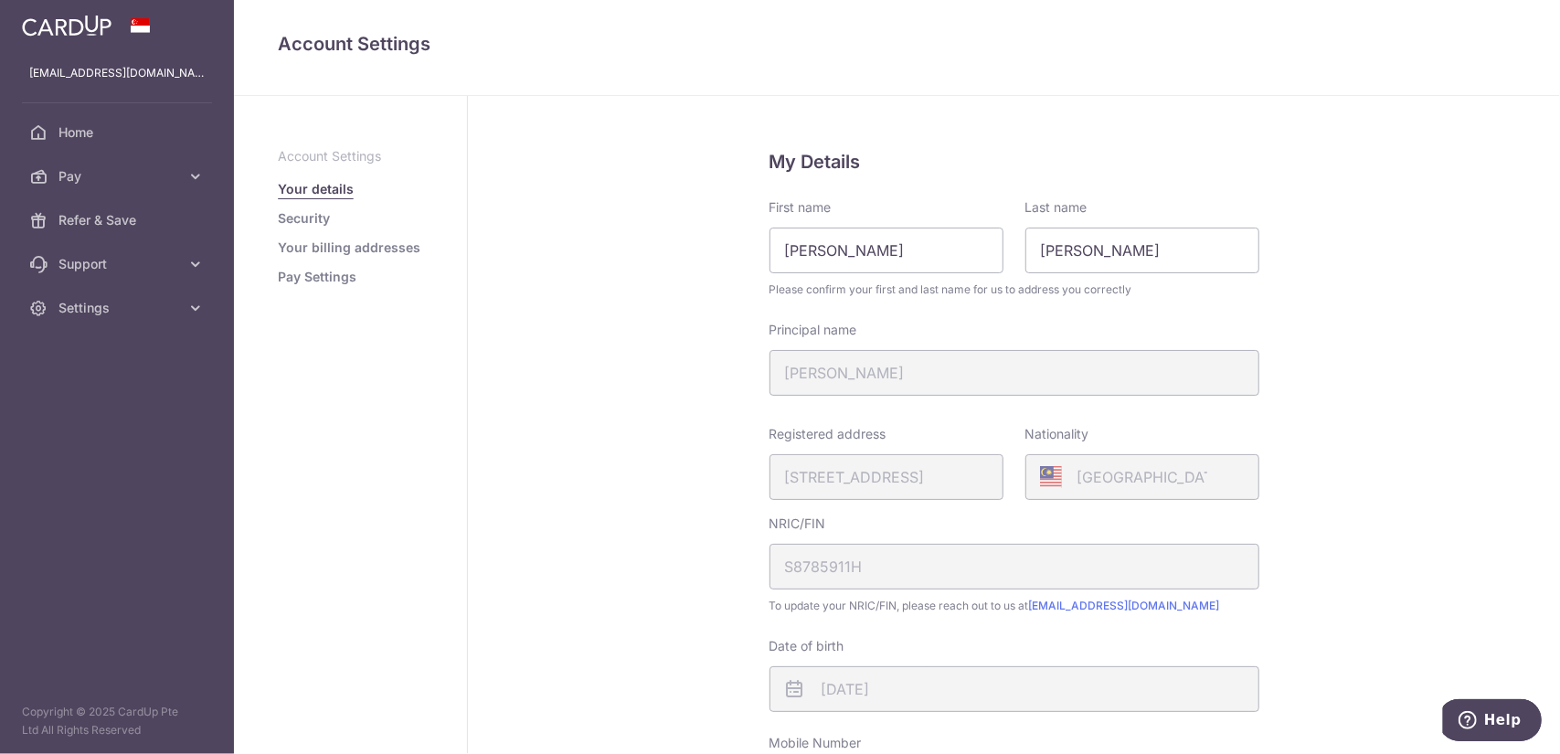
click at [384, 249] on link "Your billing addresses" at bounding box center [349, 247] width 143 height 18
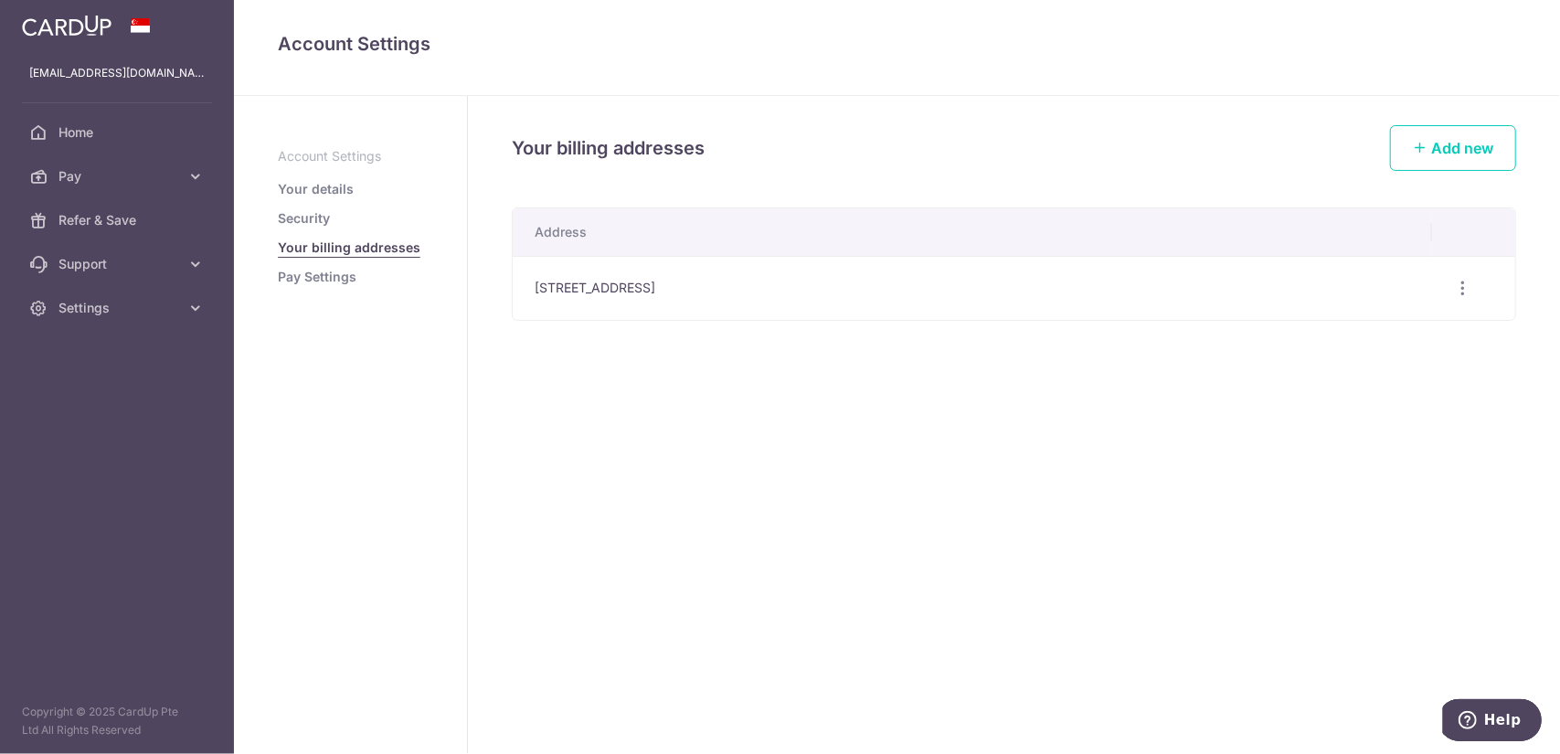
click at [323, 277] on link "Pay Settings" at bounding box center [317, 277] width 79 height 18
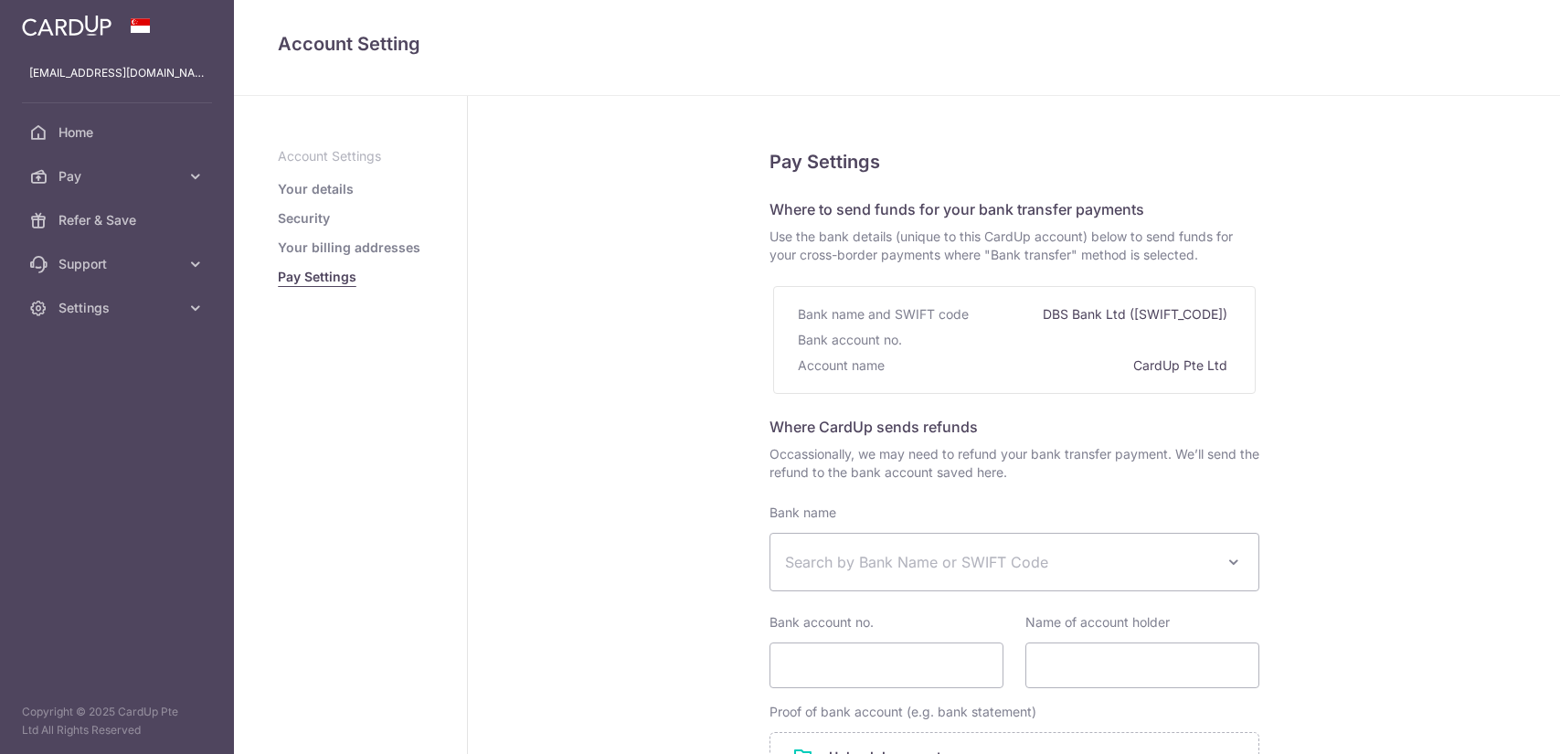
select select
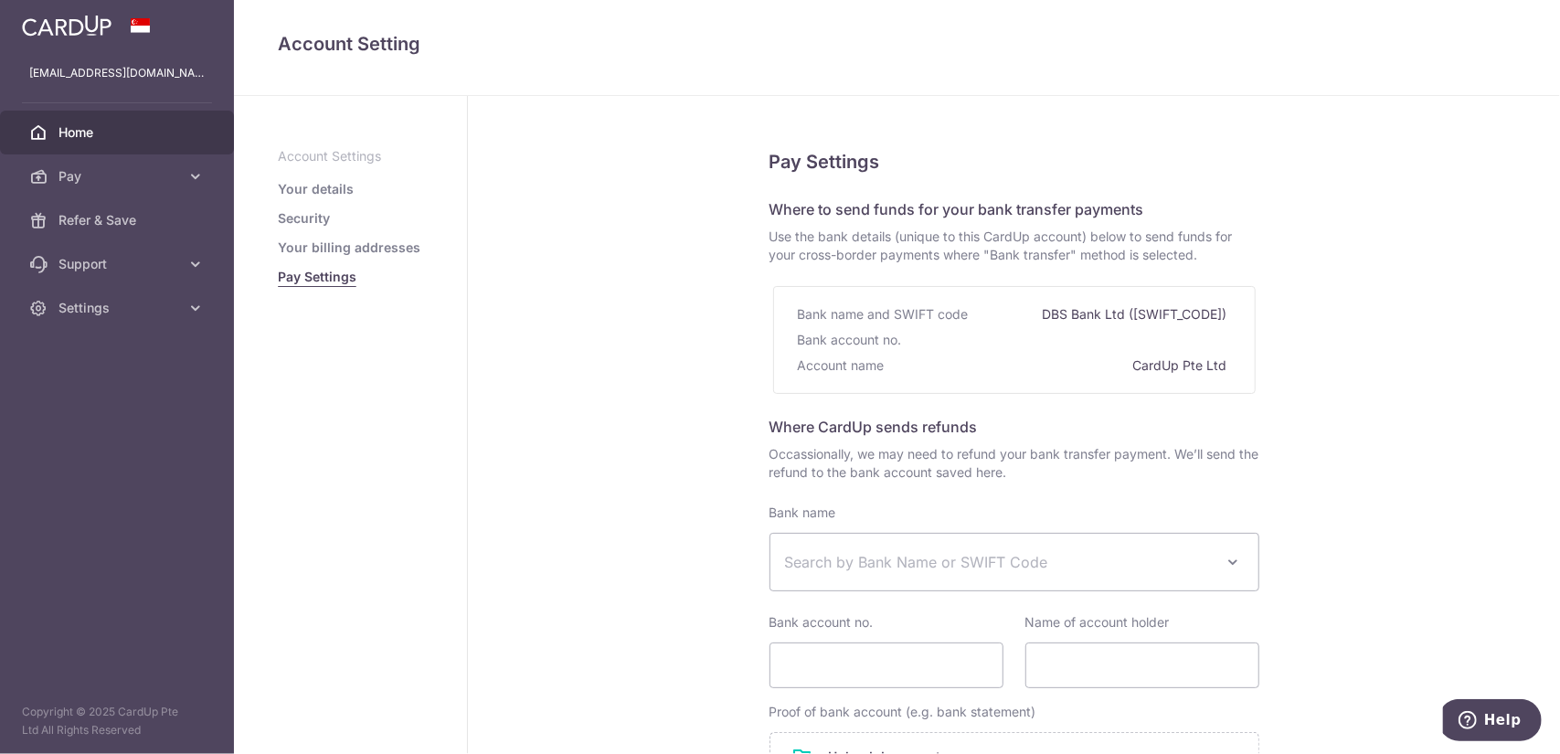
click at [82, 136] on span "Home" at bounding box center [118, 132] width 121 height 18
